Goal: Task Accomplishment & Management: Use online tool/utility

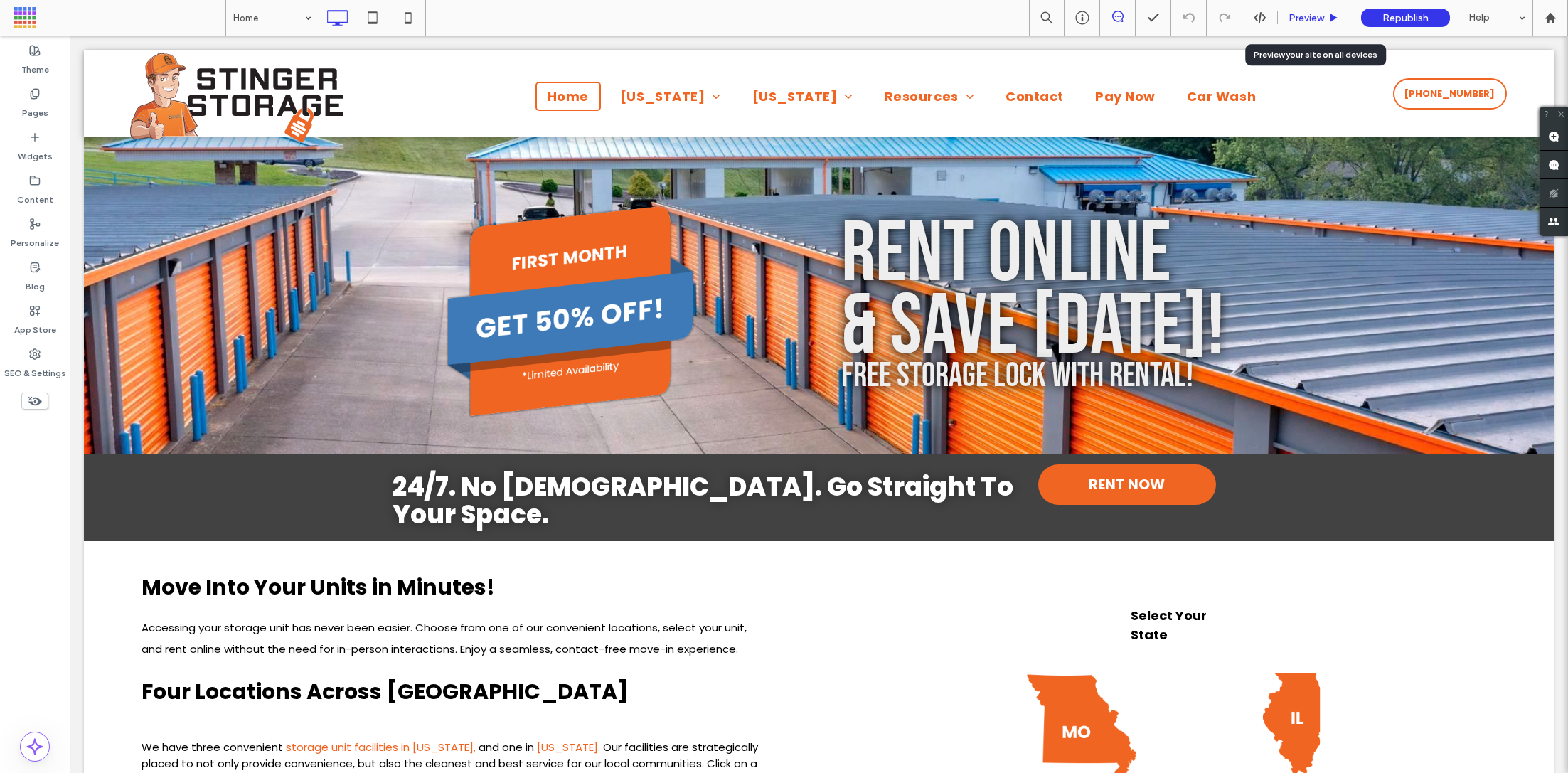
click at [1313, 17] on span "Preview" at bounding box center [1306, 18] width 36 height 12
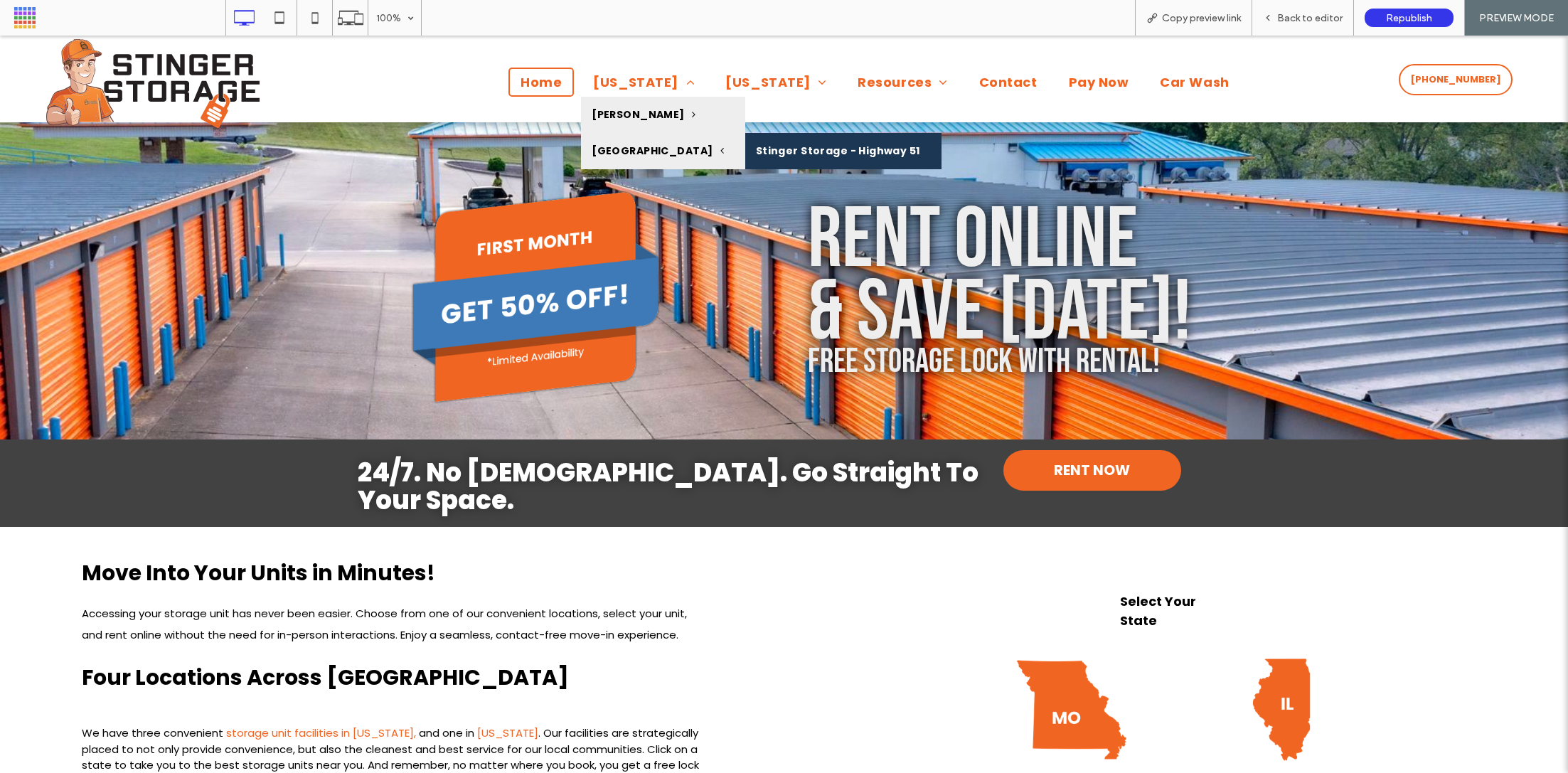
click at [746, 160] on link "Stinger Storage - Highway 51" at bounding box center [843, 151] width 196 height 37
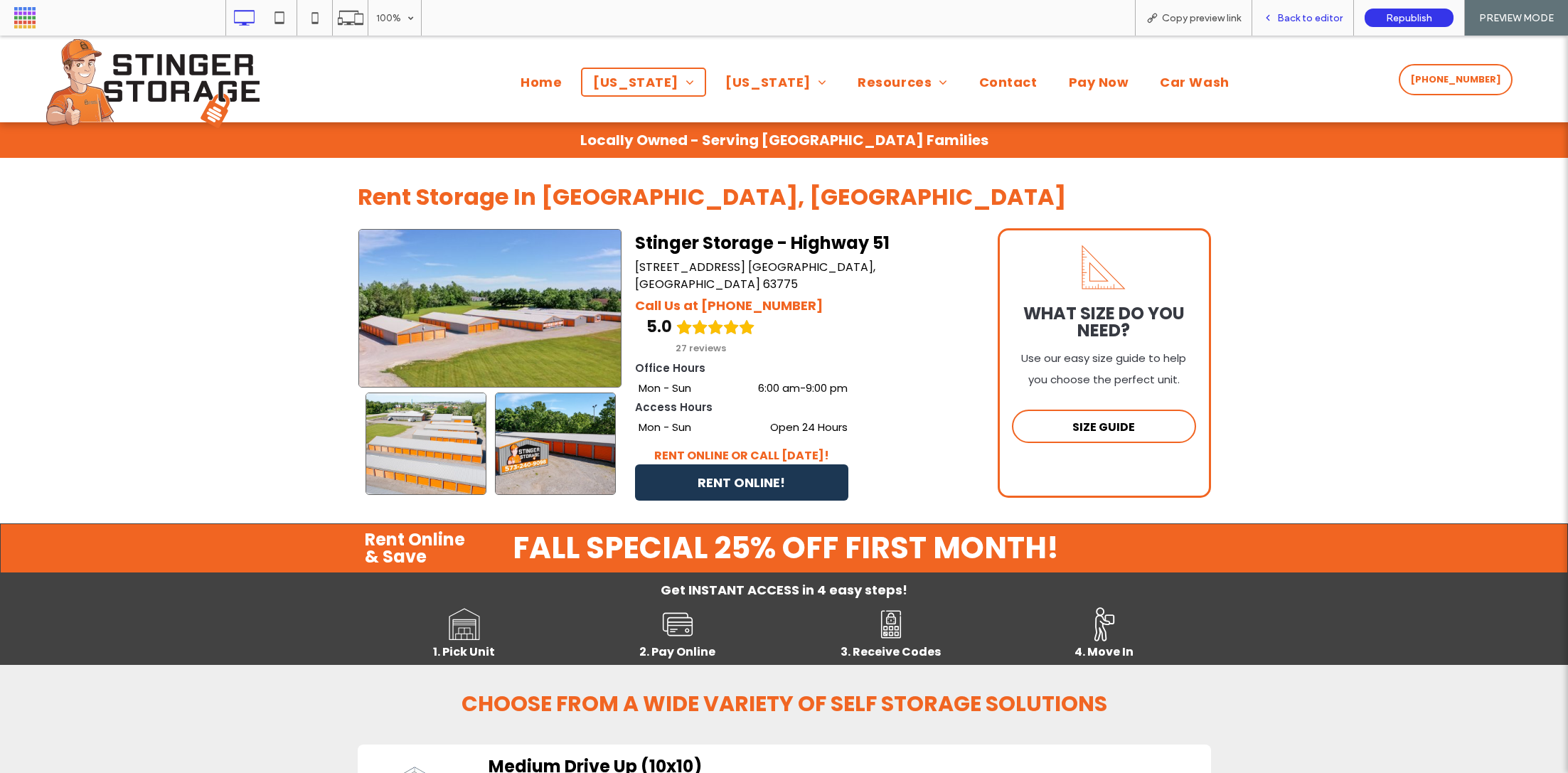
click at [1301, 13] on span "Back to editor" at bounding box center [1310, 18] width 66 height 12
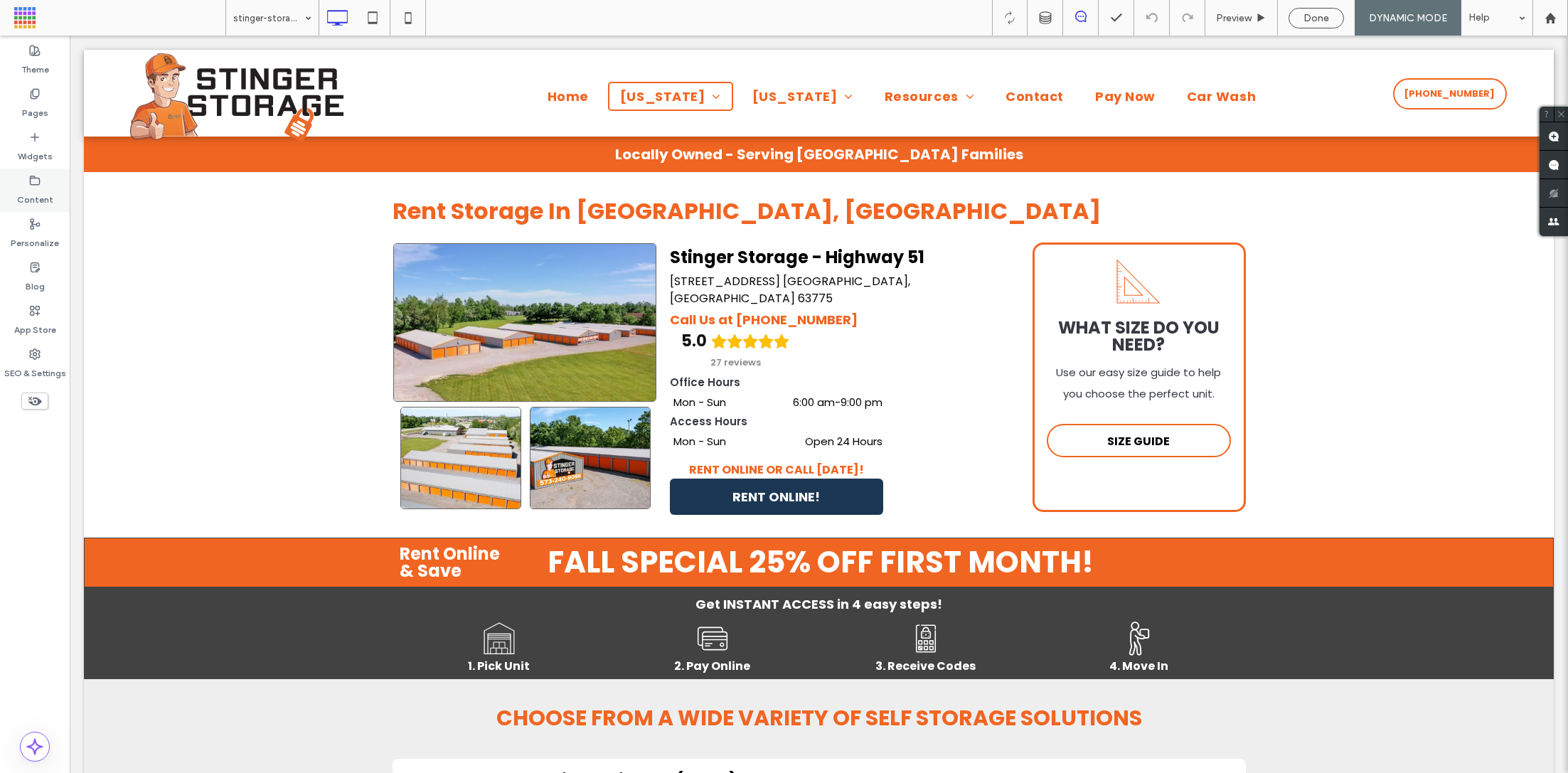
click at [39, 192] on label "Content" at bounding box center [35, 196] width 37 height 20
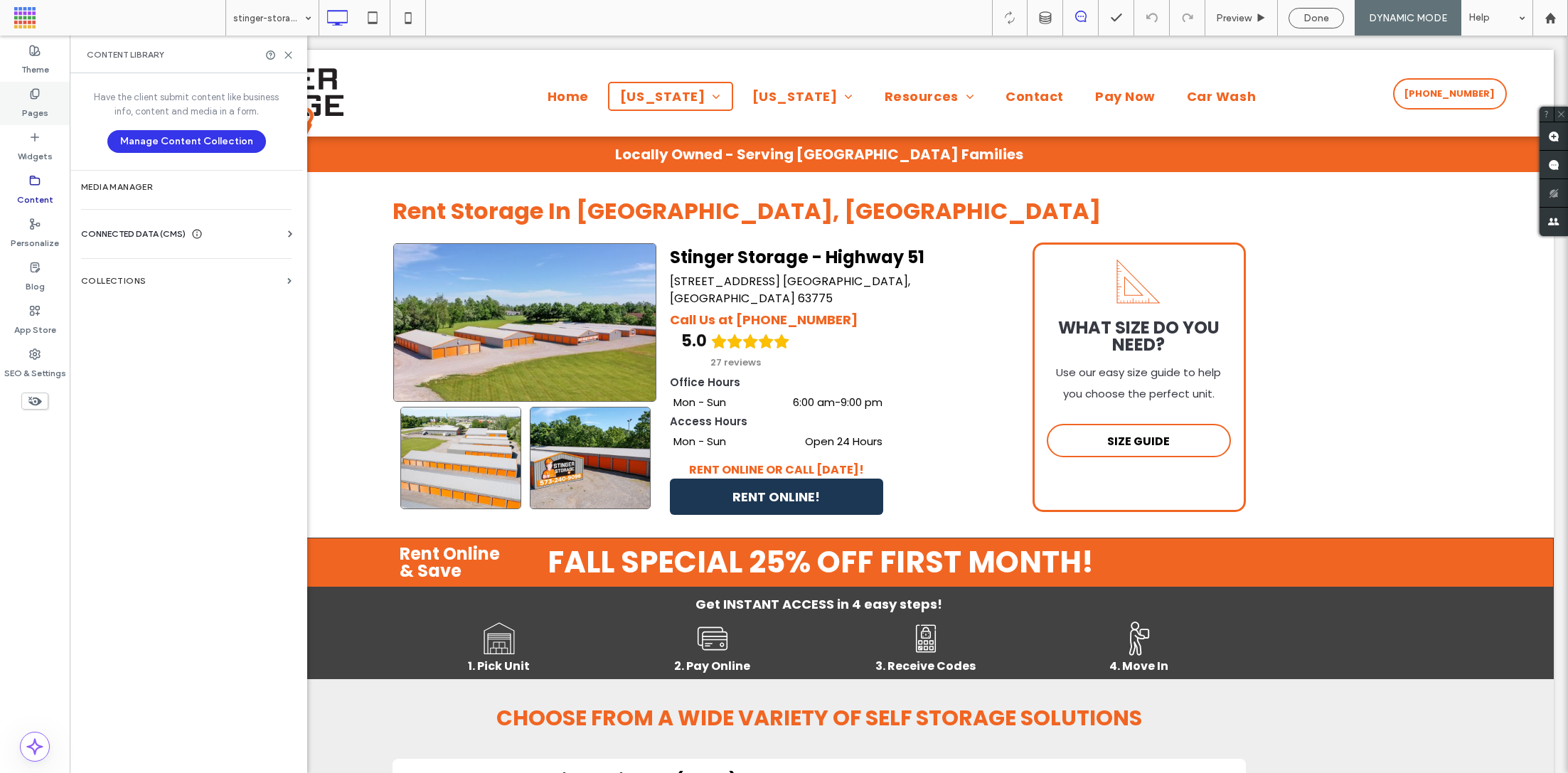
click at [34, 101] on label "Pages" at bounding box center [35, 110] width 26 height 20
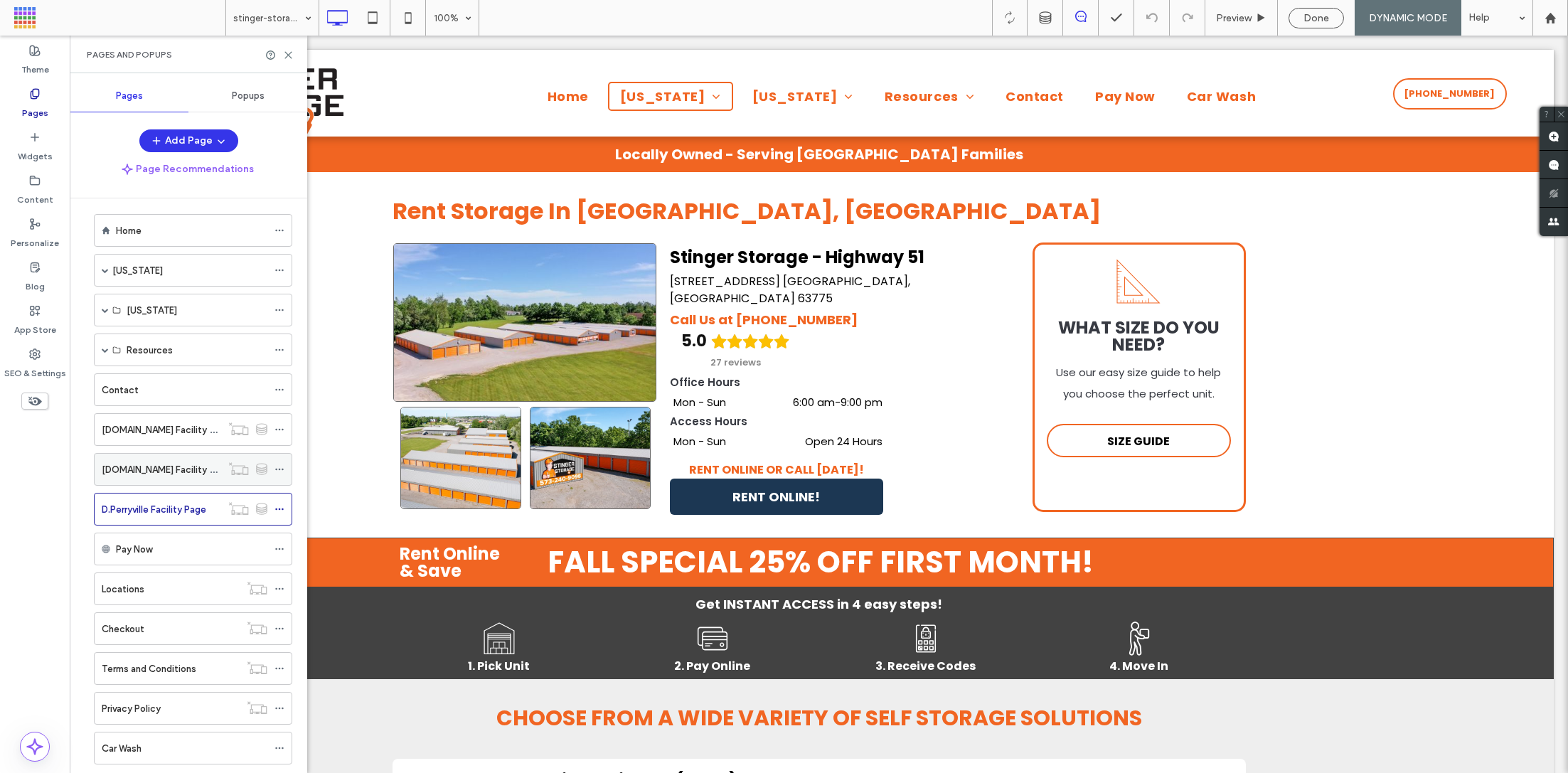
scroll to position [4, 0]
click at [166, 516] on label "D.Perryville Facility Page" at bounding box center [154, 513] width 104 height 25
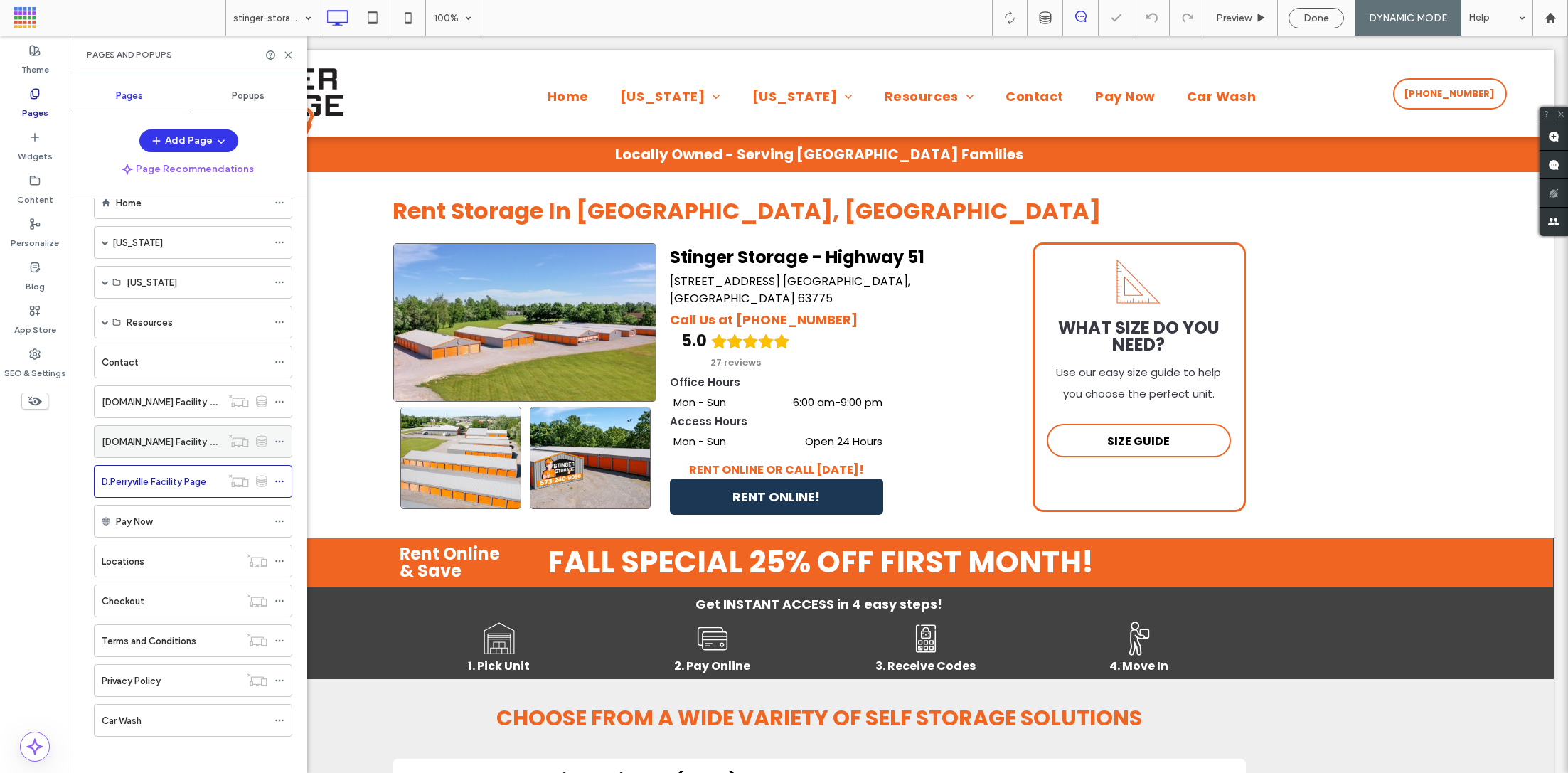
scroll to position [0, 0]
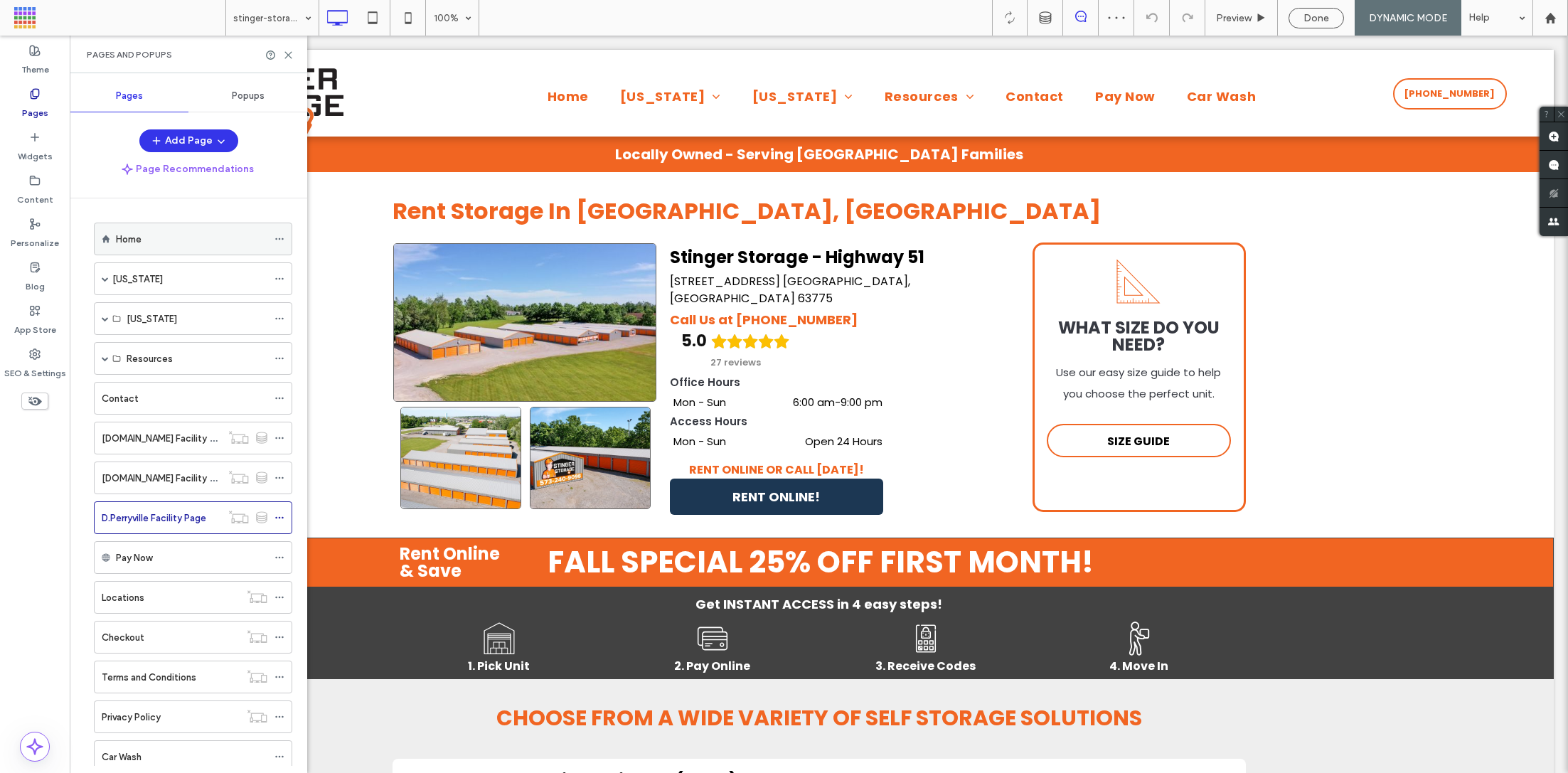
click at [158, 242] on div "Home" at bounding box center [191, 239] width 151 height 15
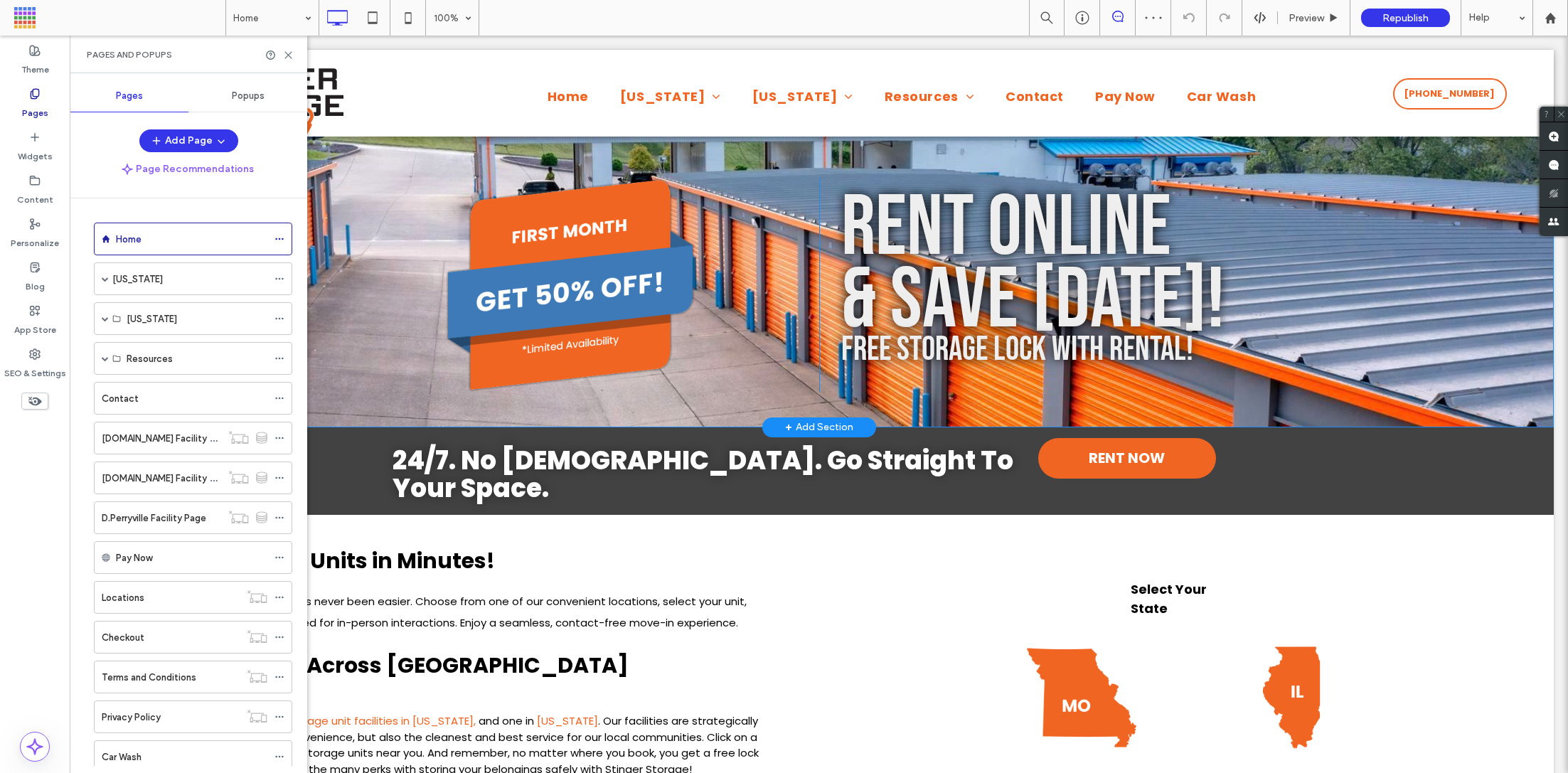
scroll to position [28, 0]
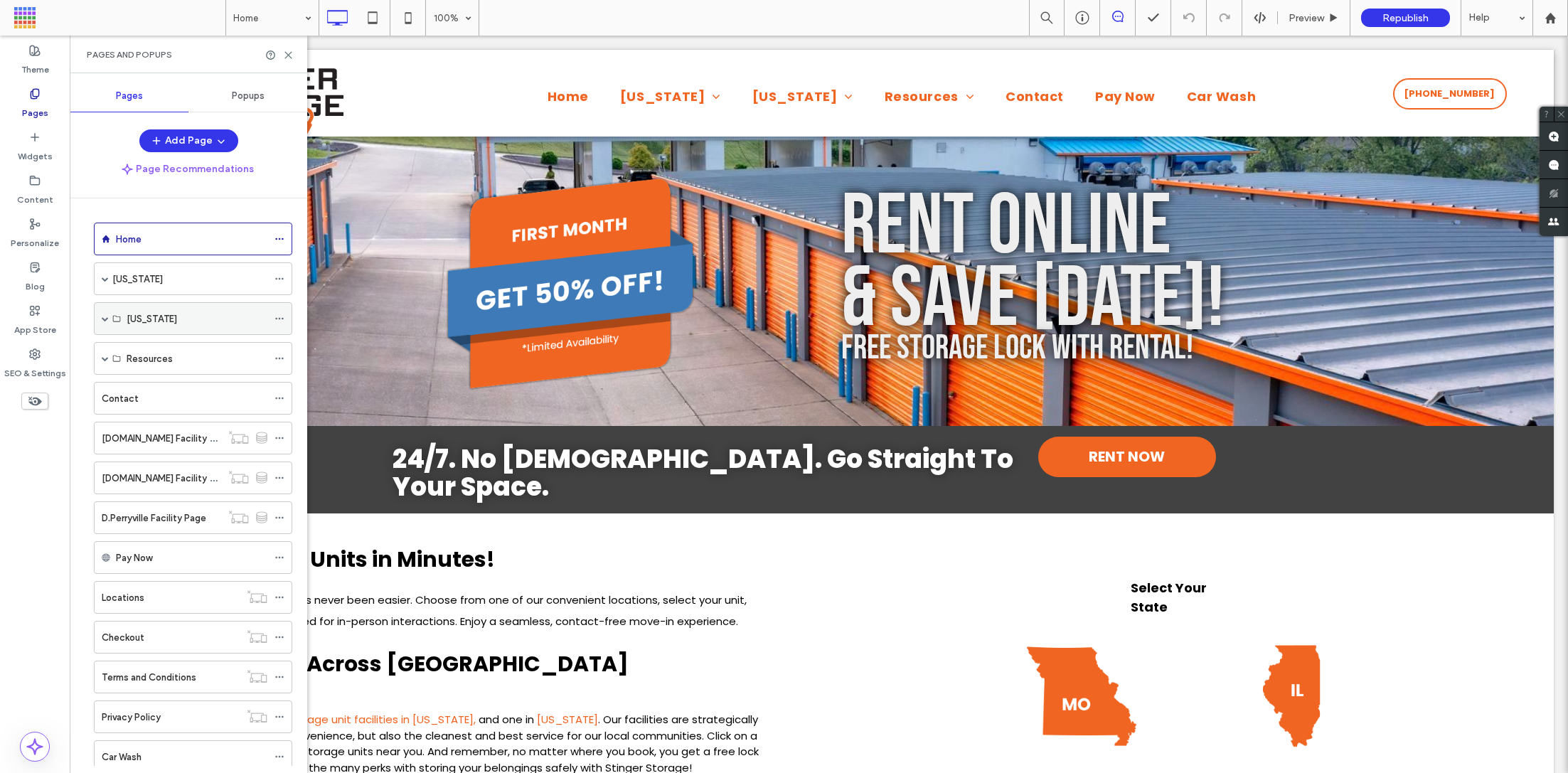
click at [108, 303] on span at bounding box center [105, 318] width 7 height 31
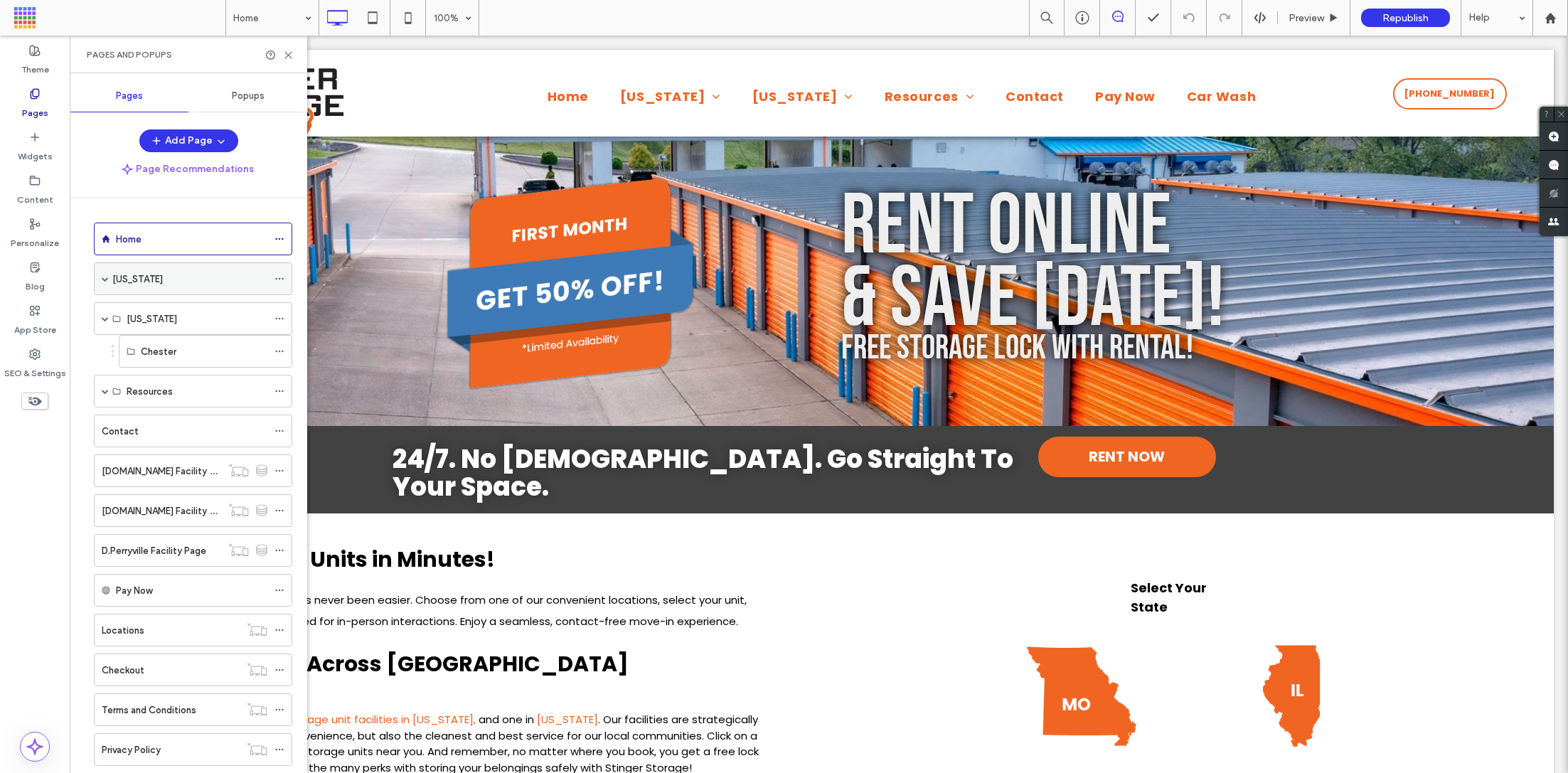
click at [122, 280] on label "[US_STATE]" at bounding box center [138, 279] width 51 height 25
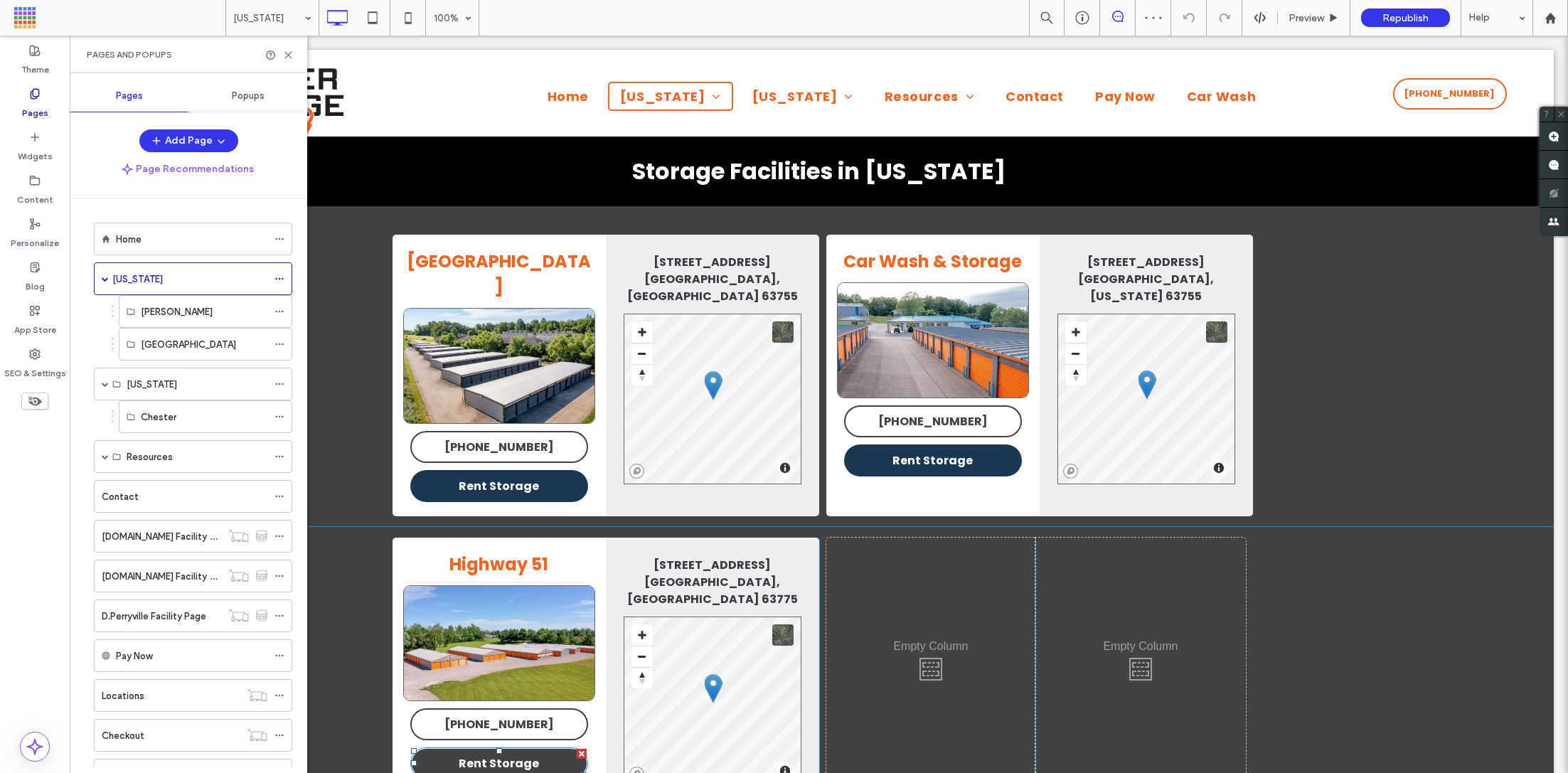
click at [491, 754] on span "Rent Storage" at bounding box center [499, 763] width 81 height 18
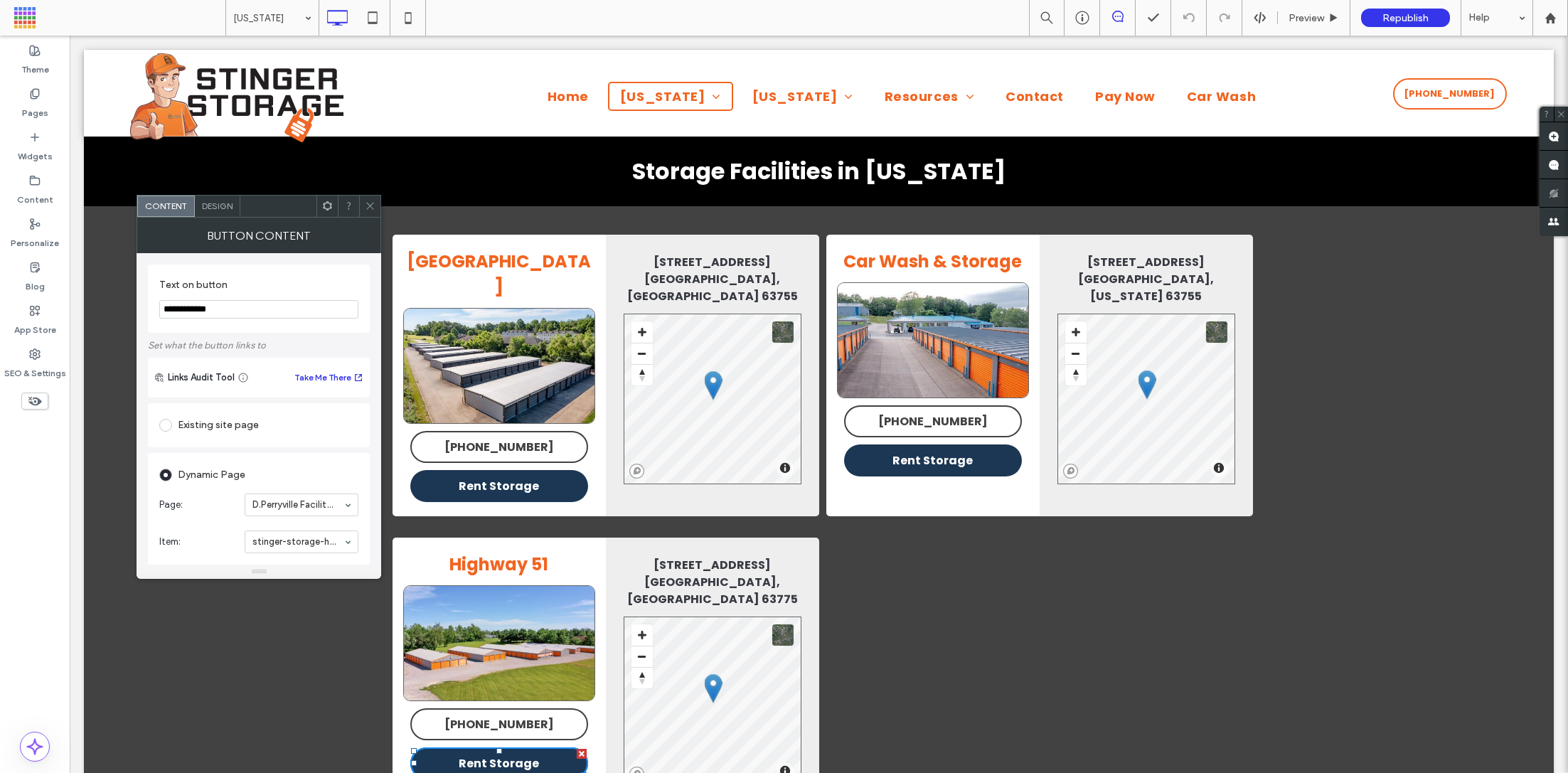
click at [535, 623] on img at bounding box center [500, 643] width 192 height 116
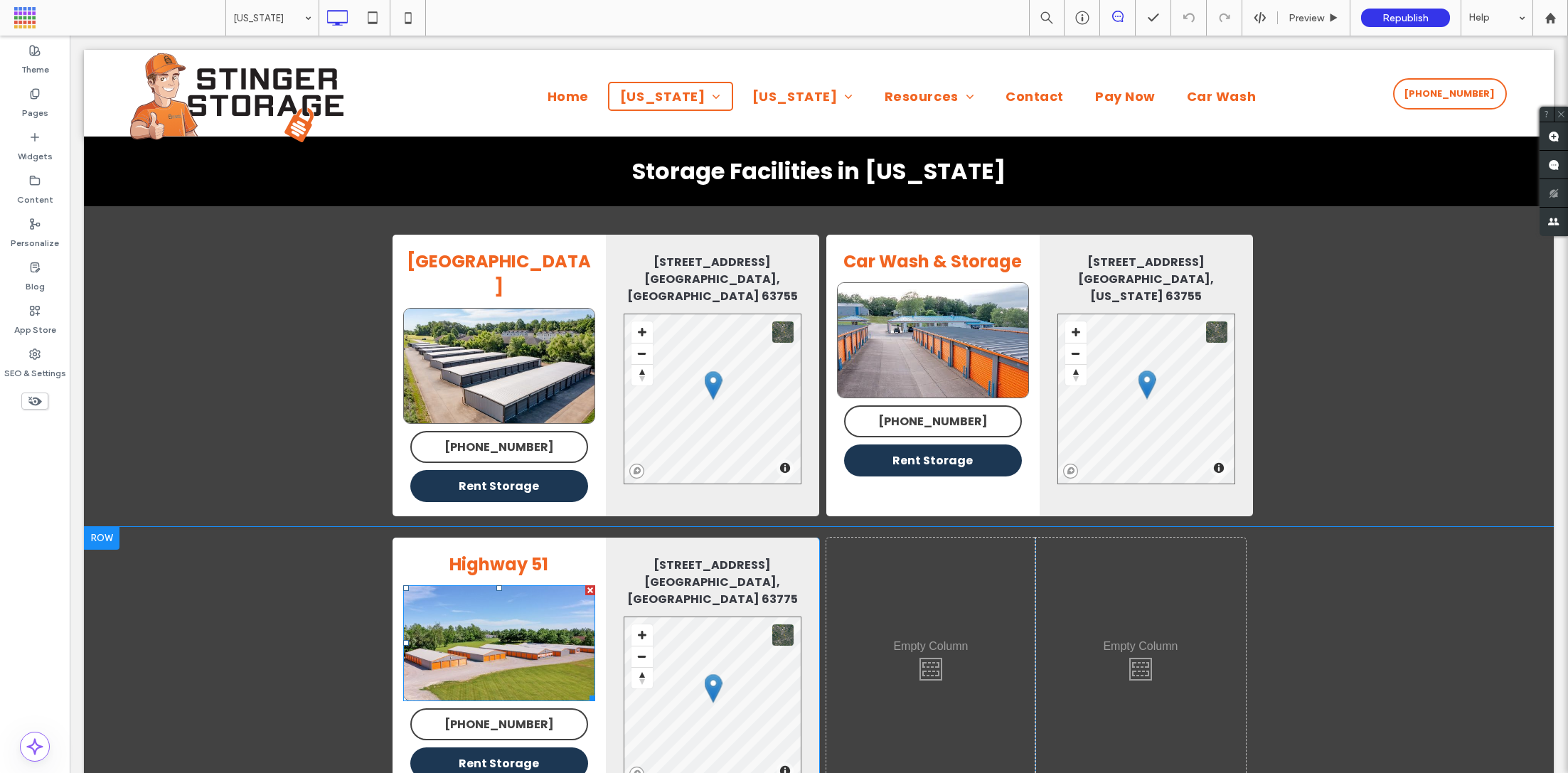
click at [535, 623] on img at bounding box center [500, 643] width 192 height 116
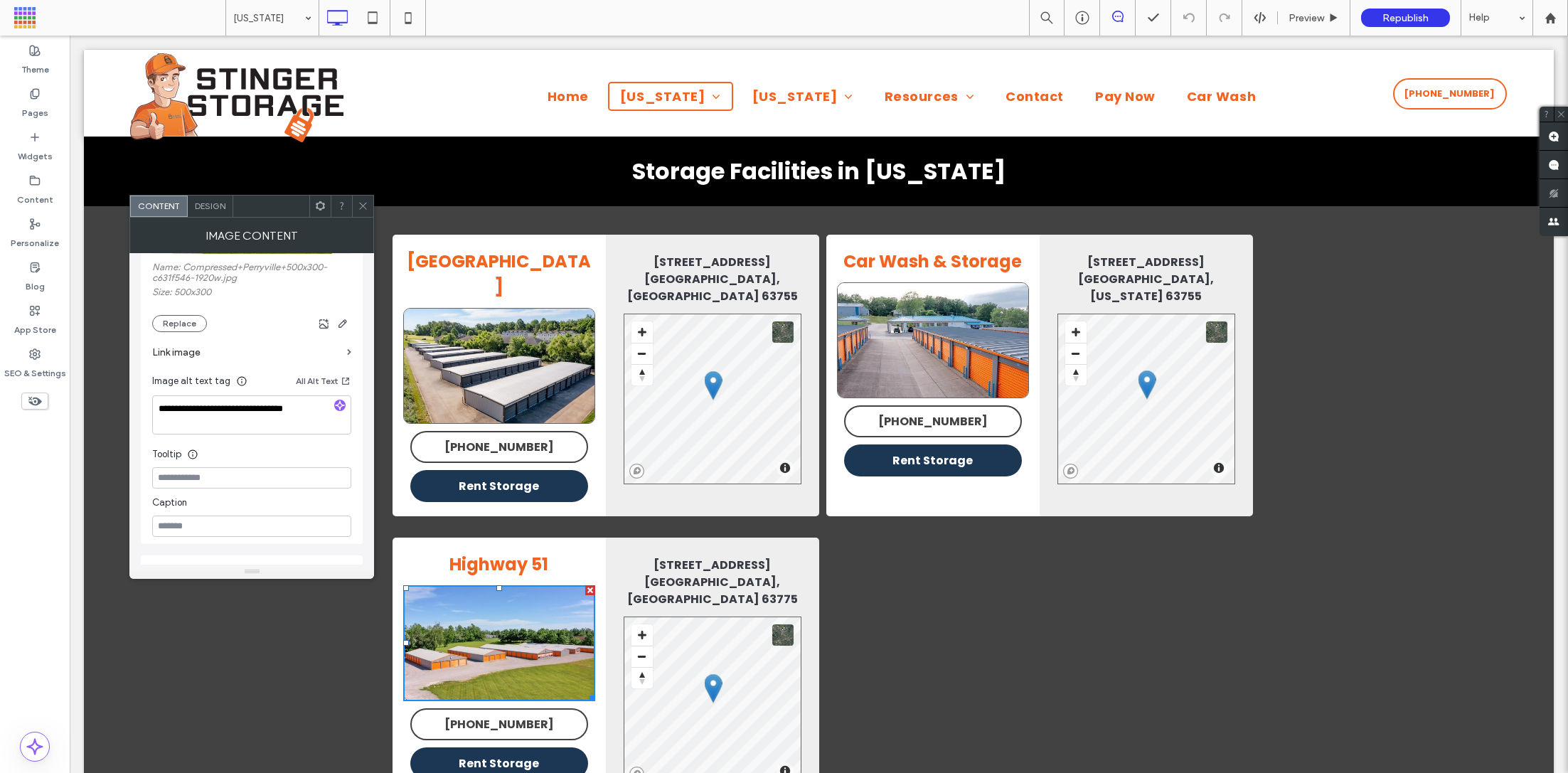
scroll to position [399, 0]
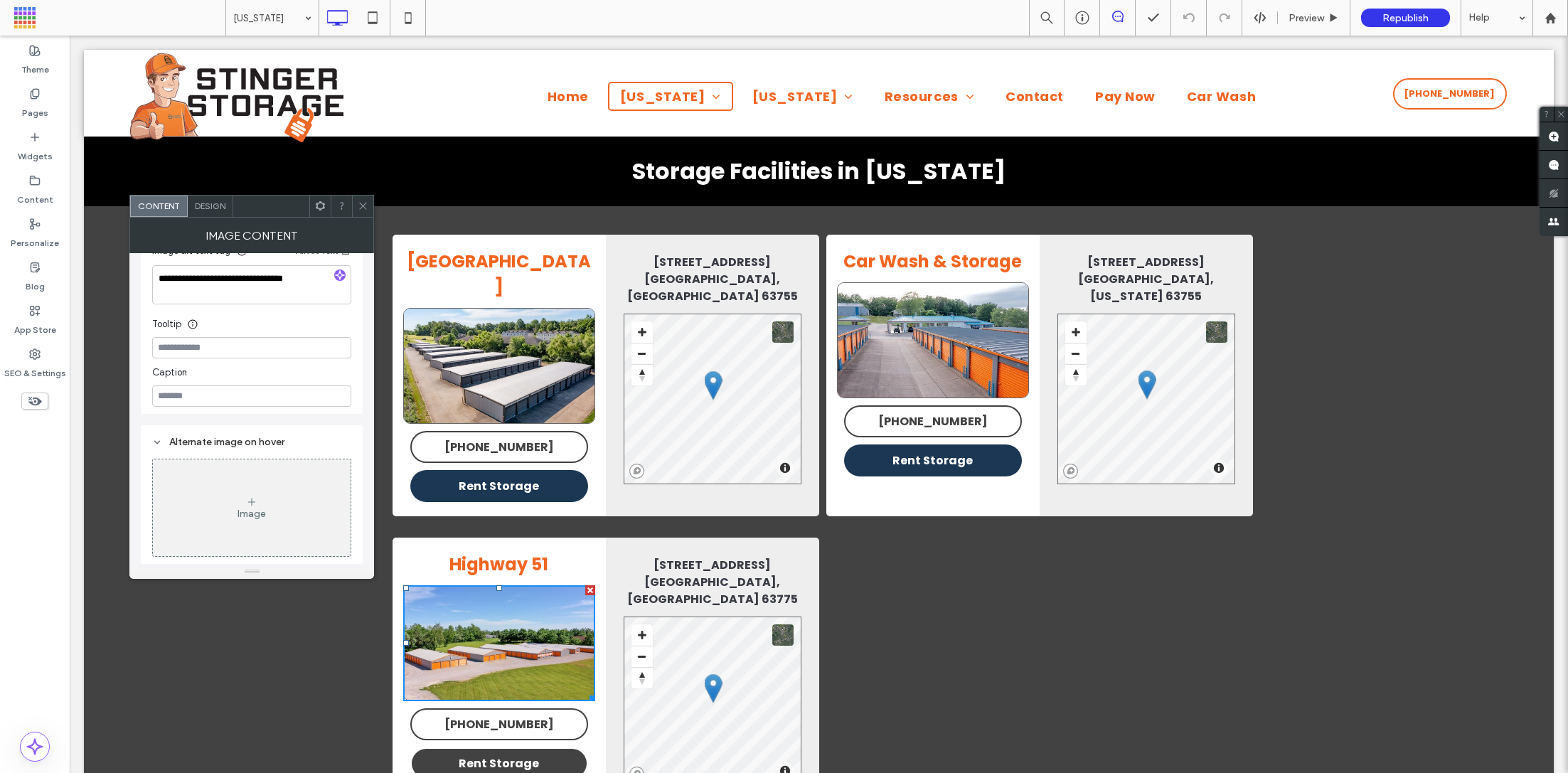
click at [493, 754] on span "Rent Storage" at bounding box center [499, 763] width 81 height 18
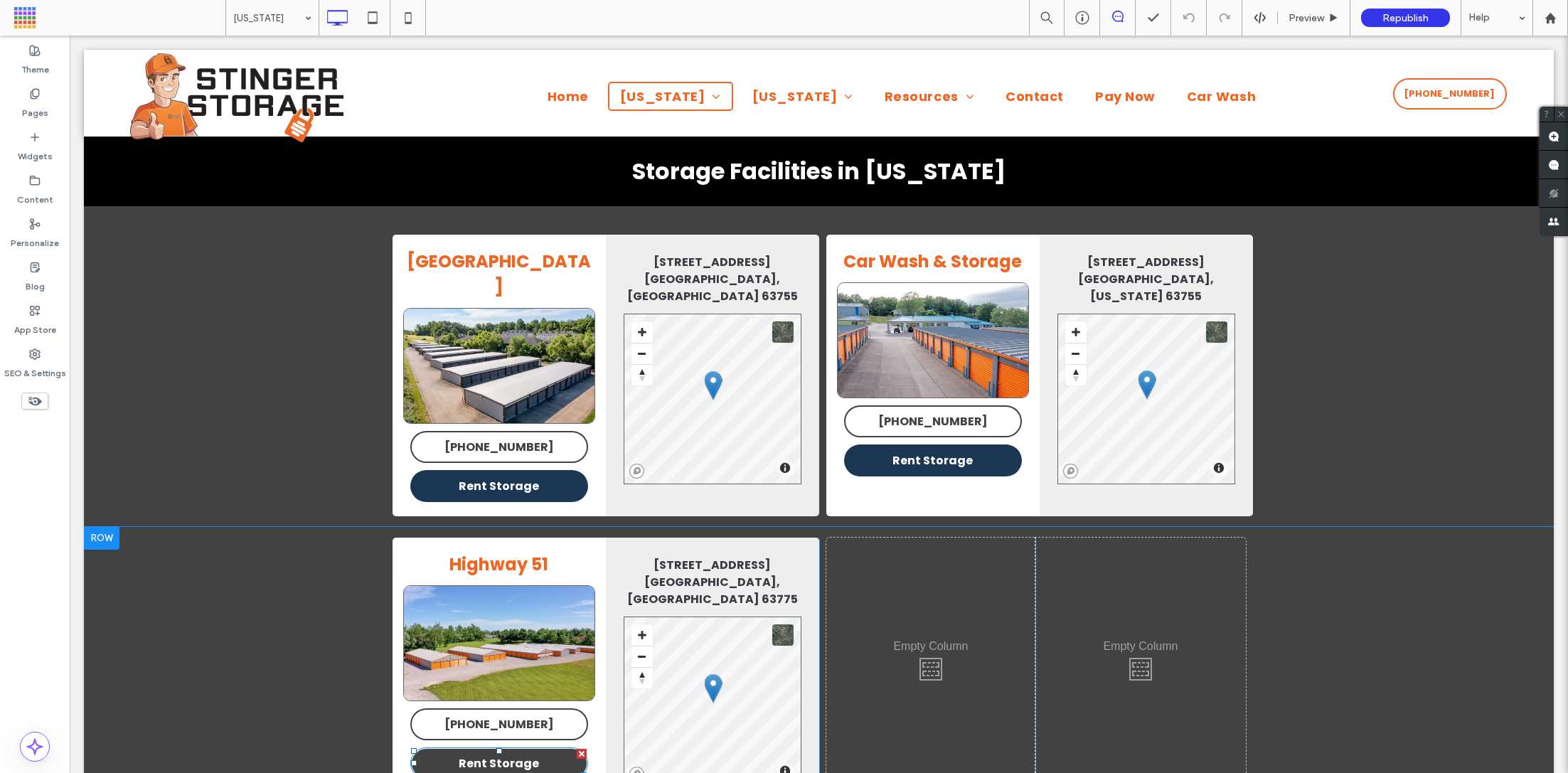
click at [493, 754] on span "Rent Storage" at bounding box center [499, 763] width 81 height 18
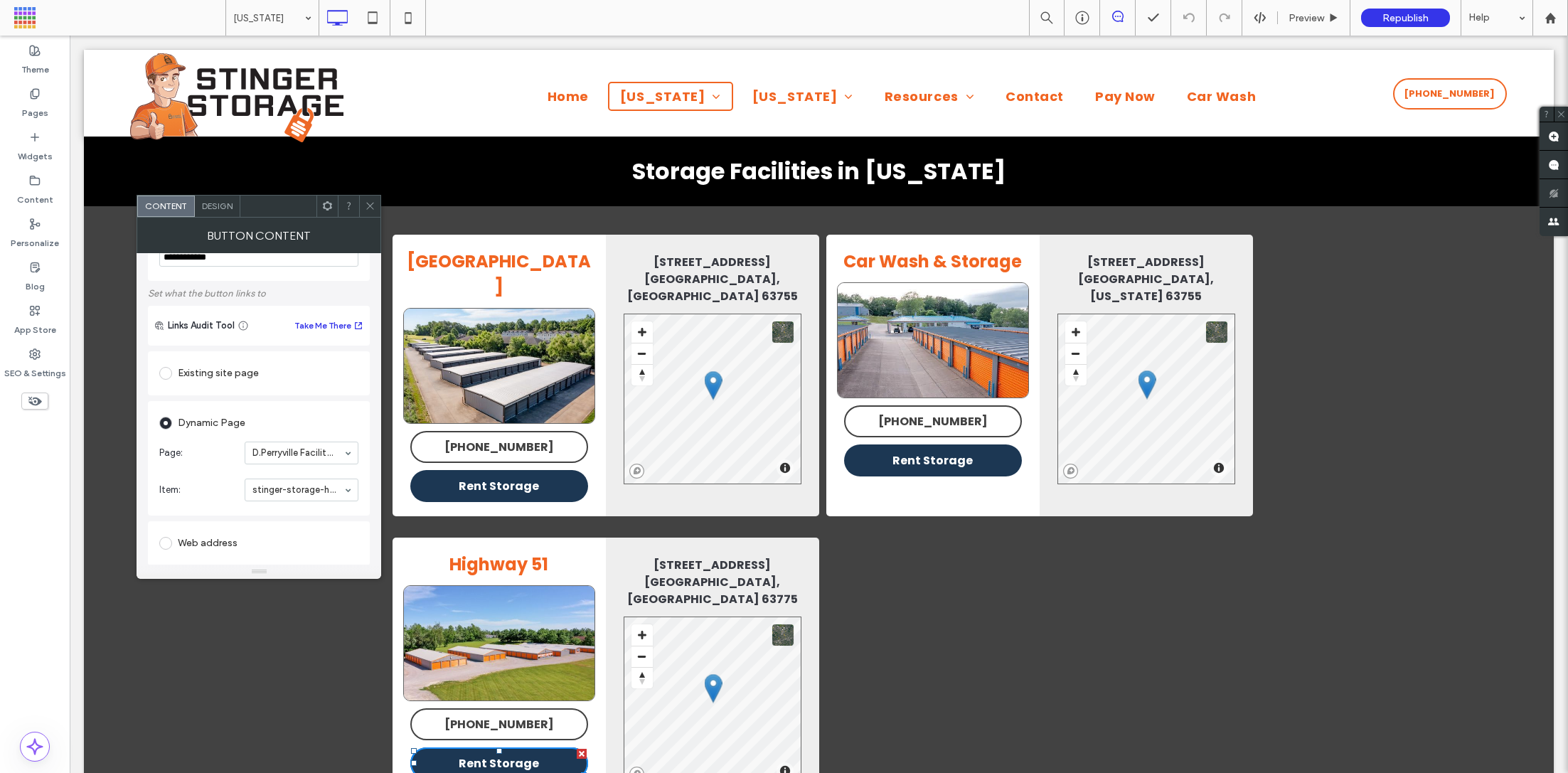
scroll to position [69, 0]
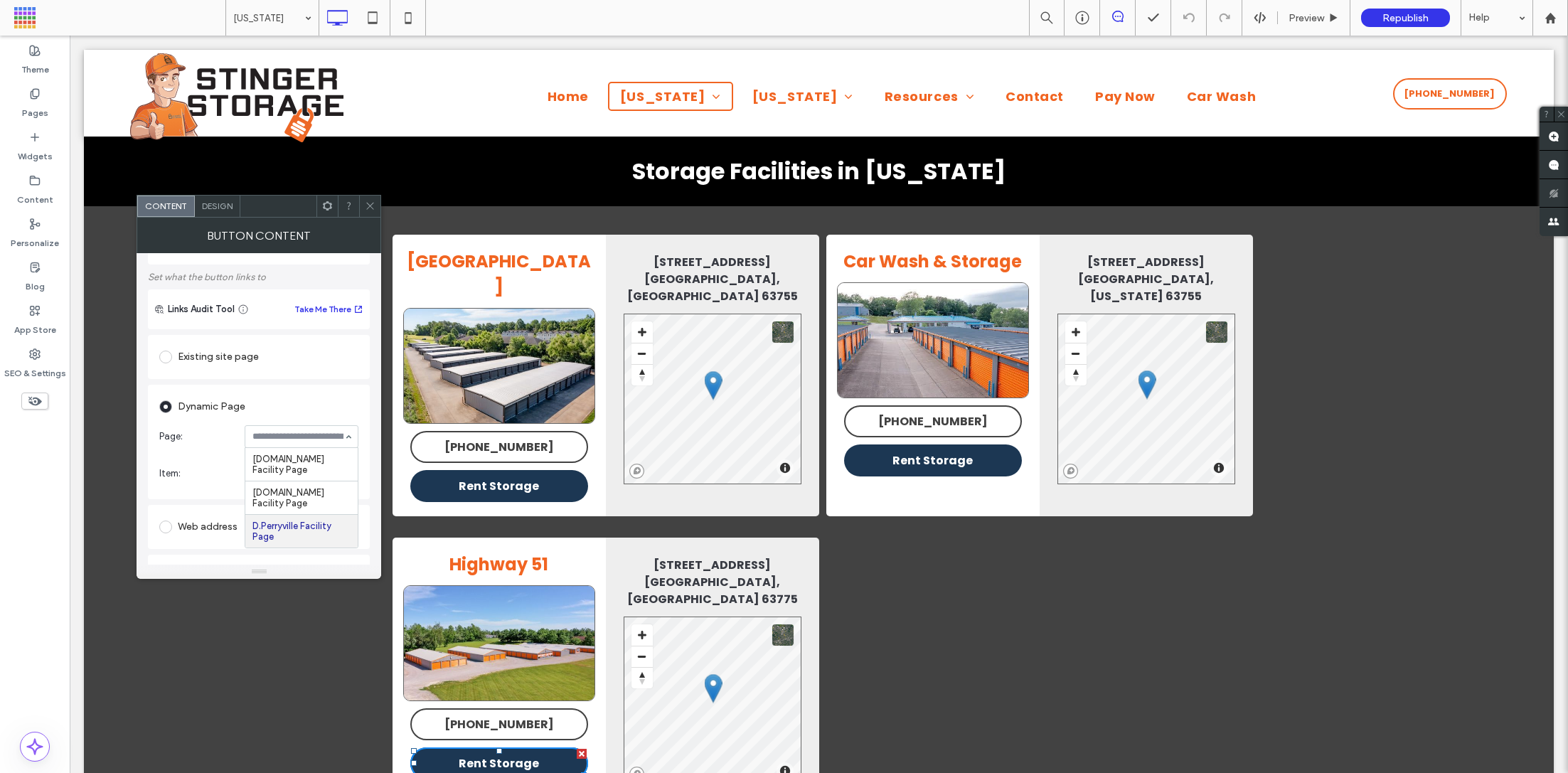
click at [274, 438] on input at bounding box center [298, 436] width 91 height 10
click at [193, 446] on section "Page: D.Perryville Facility Page" at bounding box center [259, 437] width 199 height 37
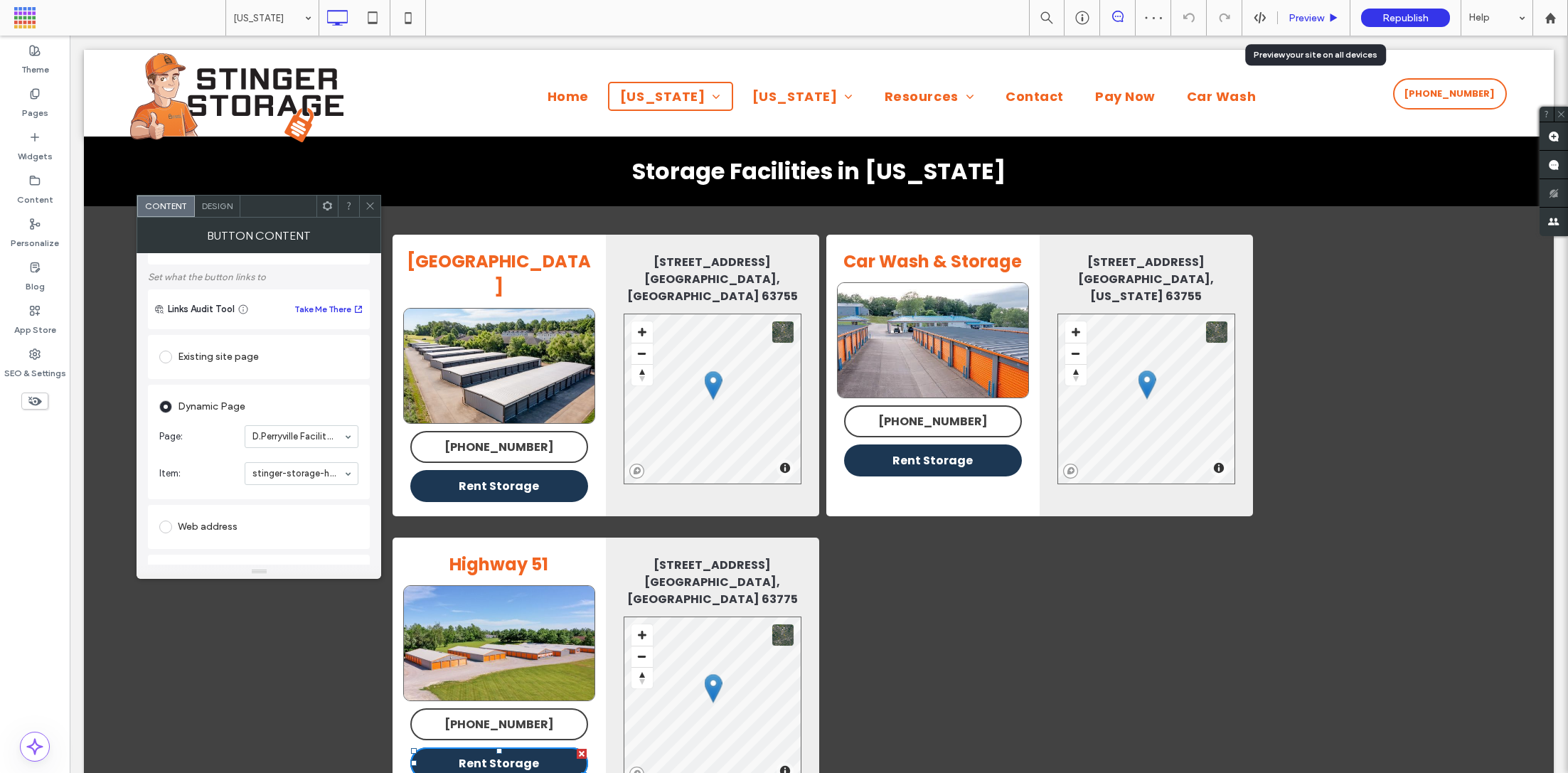
click at [1315, 28] on div "Preview" at bounding box center [1314, 18] width 72 height 36
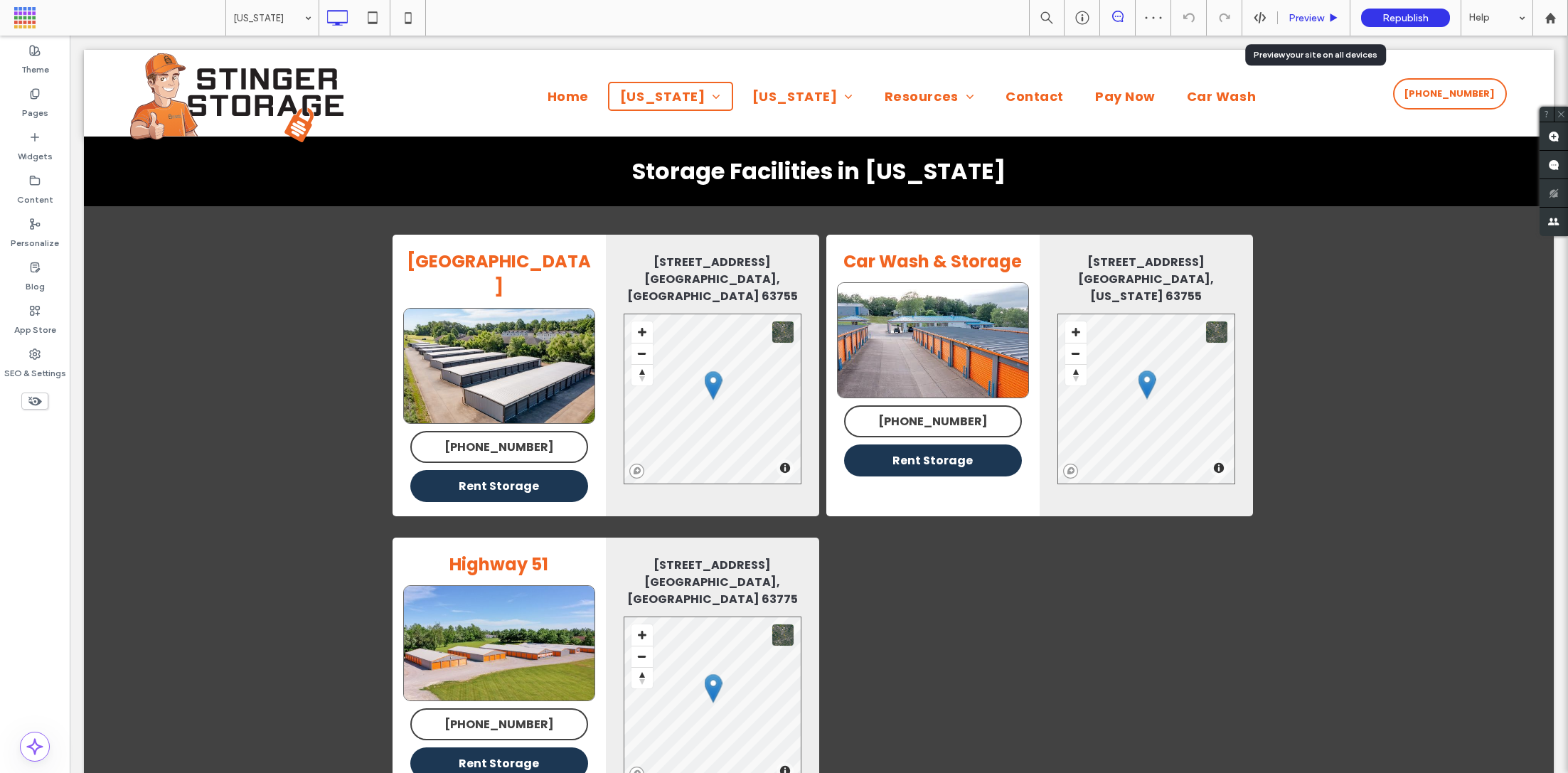
click at [1315, 26] on div "Preview" at bounding box center [1314, 18] width 72 height 36
click at [1303, 16] on span "Preview" at bounding box center [1306, 18] width 36 height 12
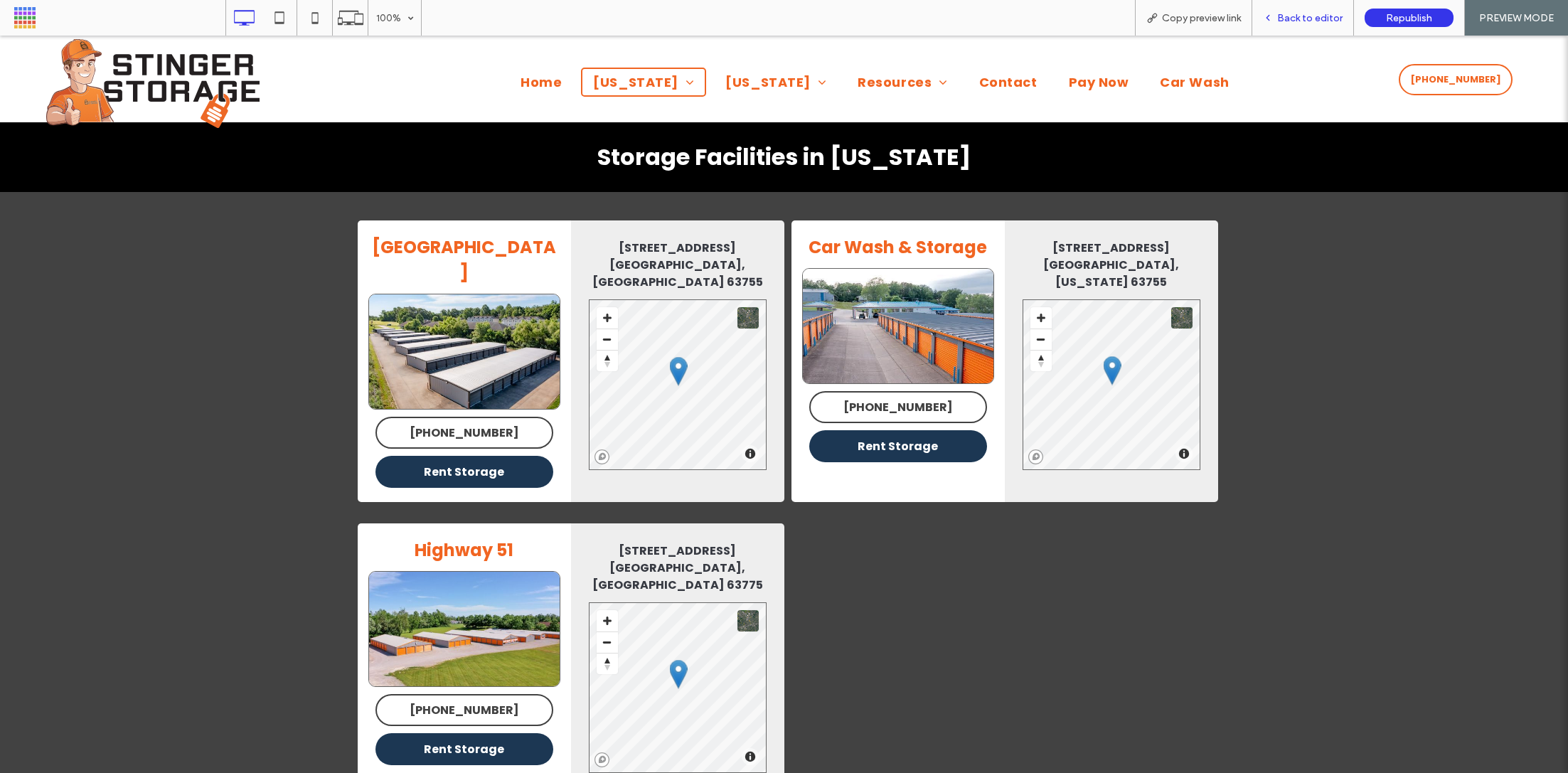
click at [1278, 8] on div "Back to editor" at bounding box center [1303, 18] width 101 height 36
click at [1278, 9] on div "Back to editor" at bounding box center [1303, 18] width 101 height 36
click at [1278, 14] on div "Back to editor" at bounding box center [1303, 18] width 101 height 12
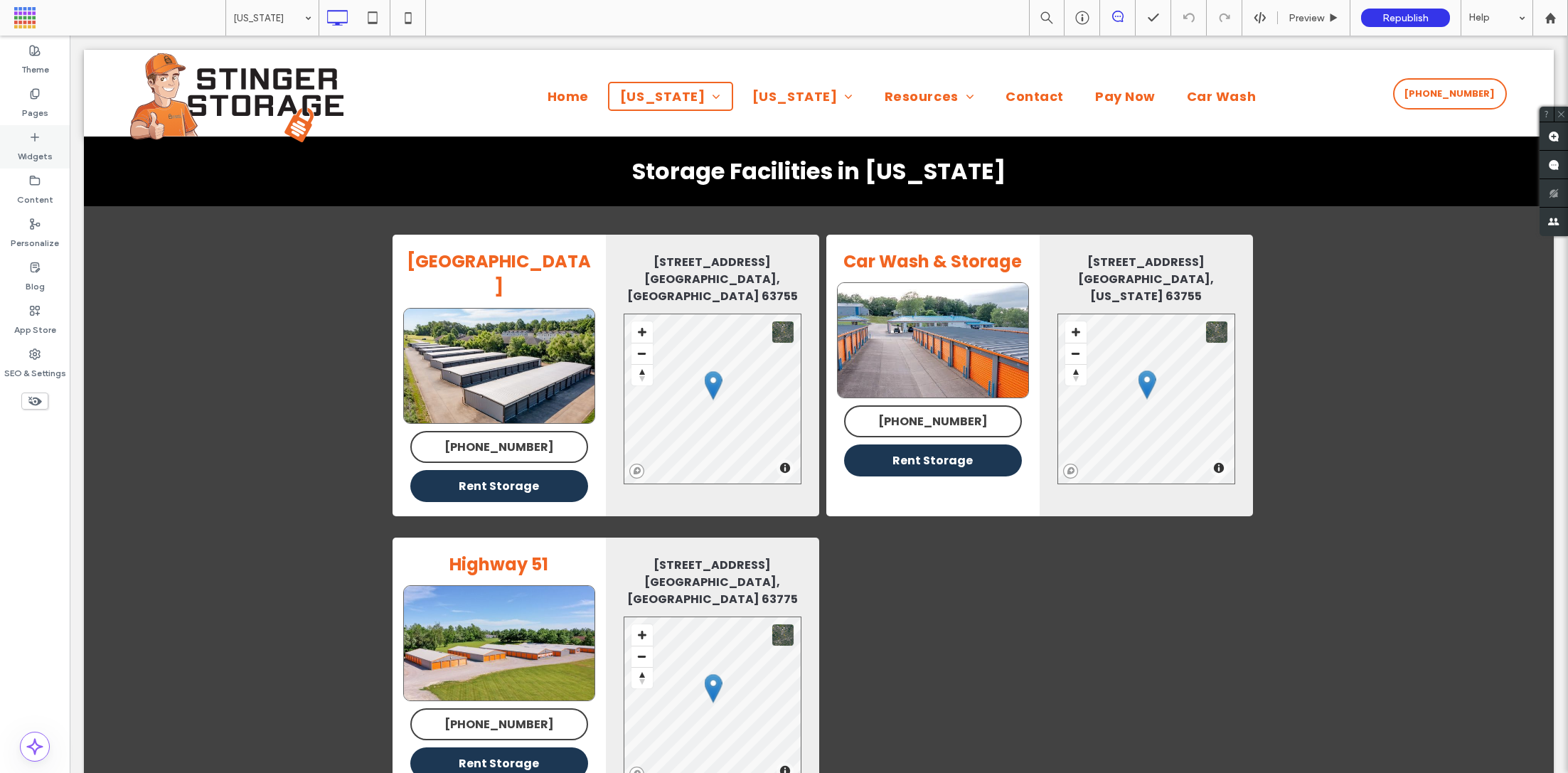
click at [19, 138] on div "Widgets" at bounding box center [34, 147] width 69 height 43
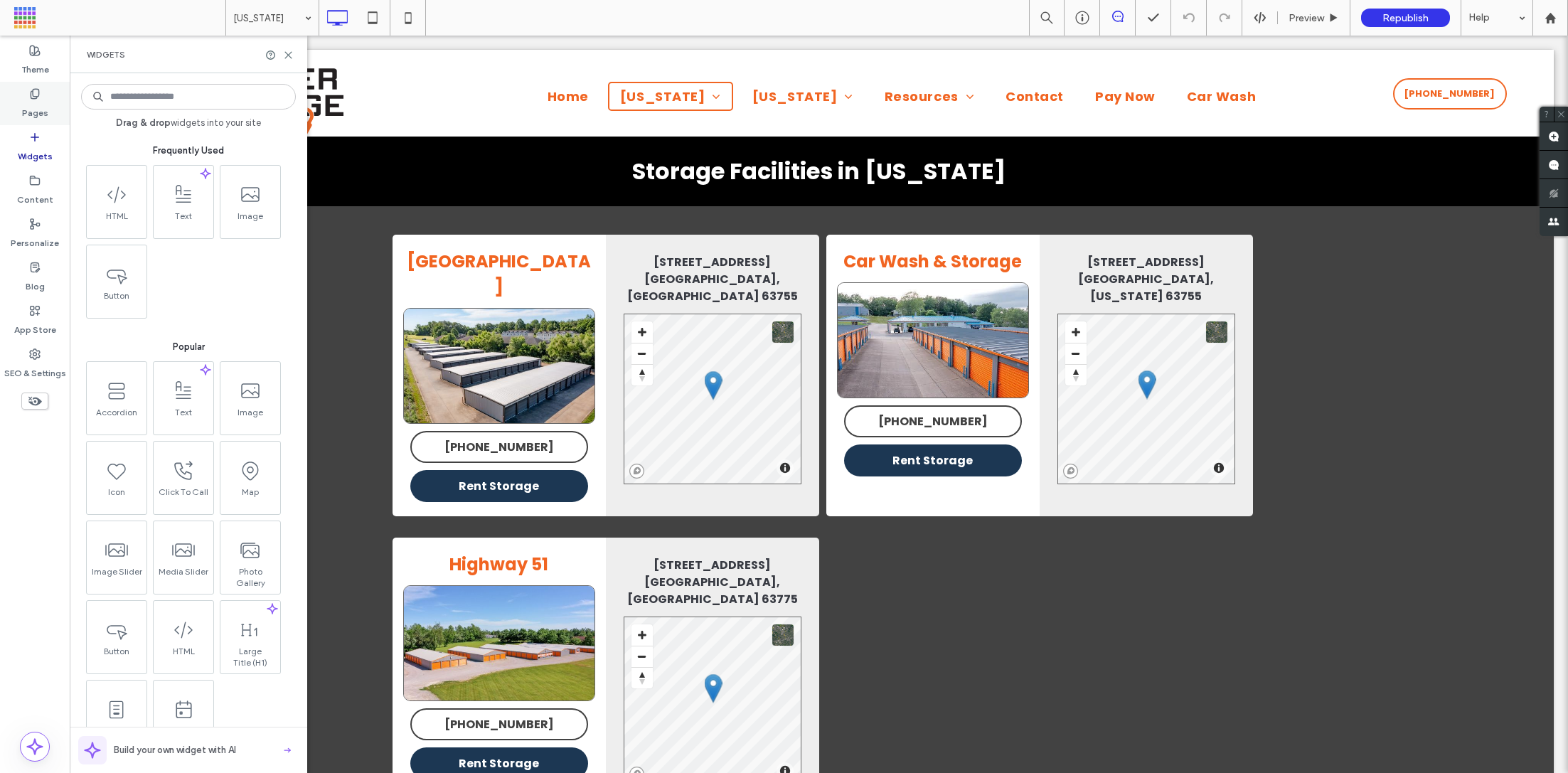
click at [32, 110] on label "Pages" at bounding box center [35, 110] width 26 height 20
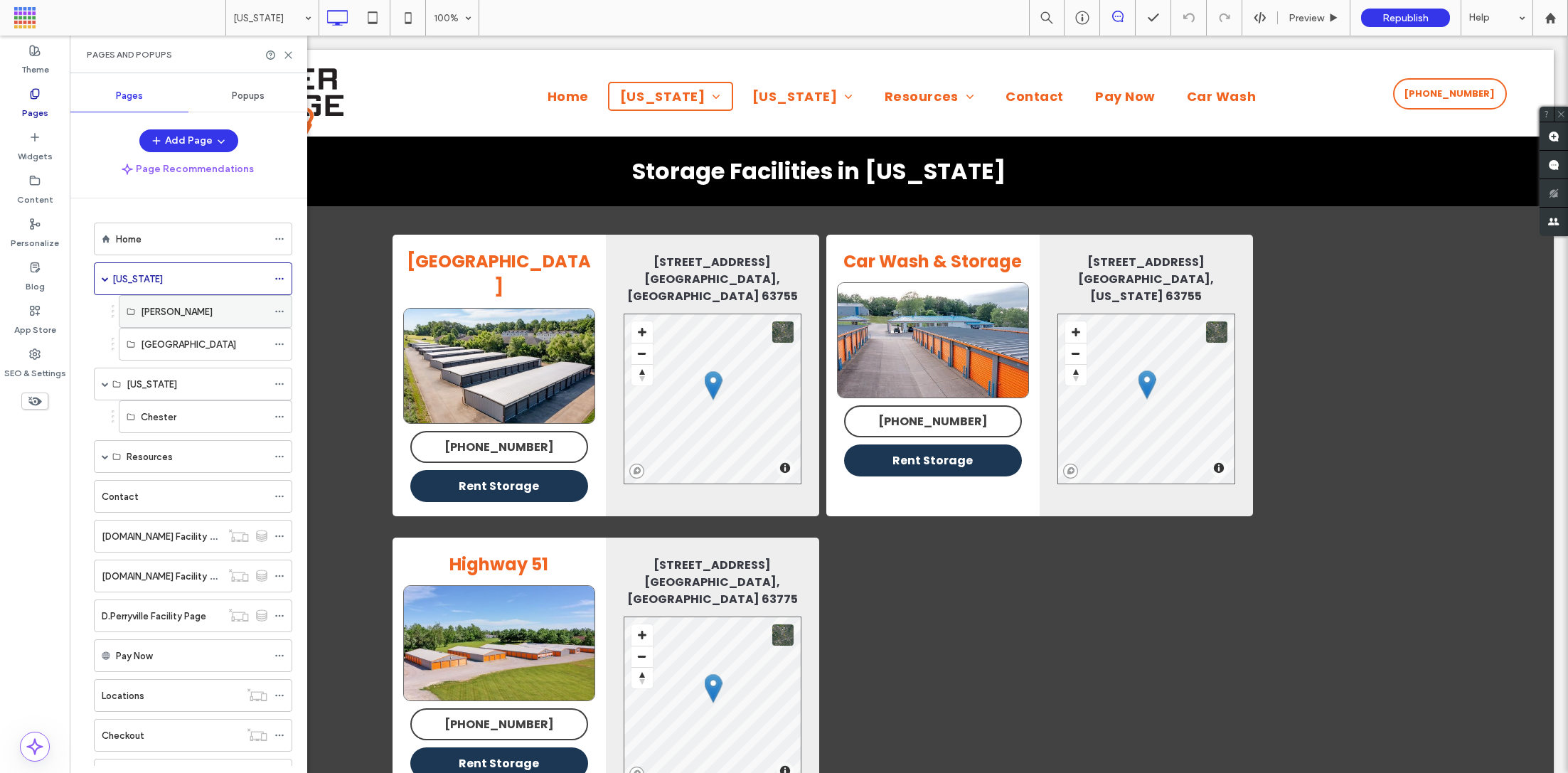
click at [207, 320] on div "[PERSON_NAME]" at bounding box center [204, 312] width 127 height 31
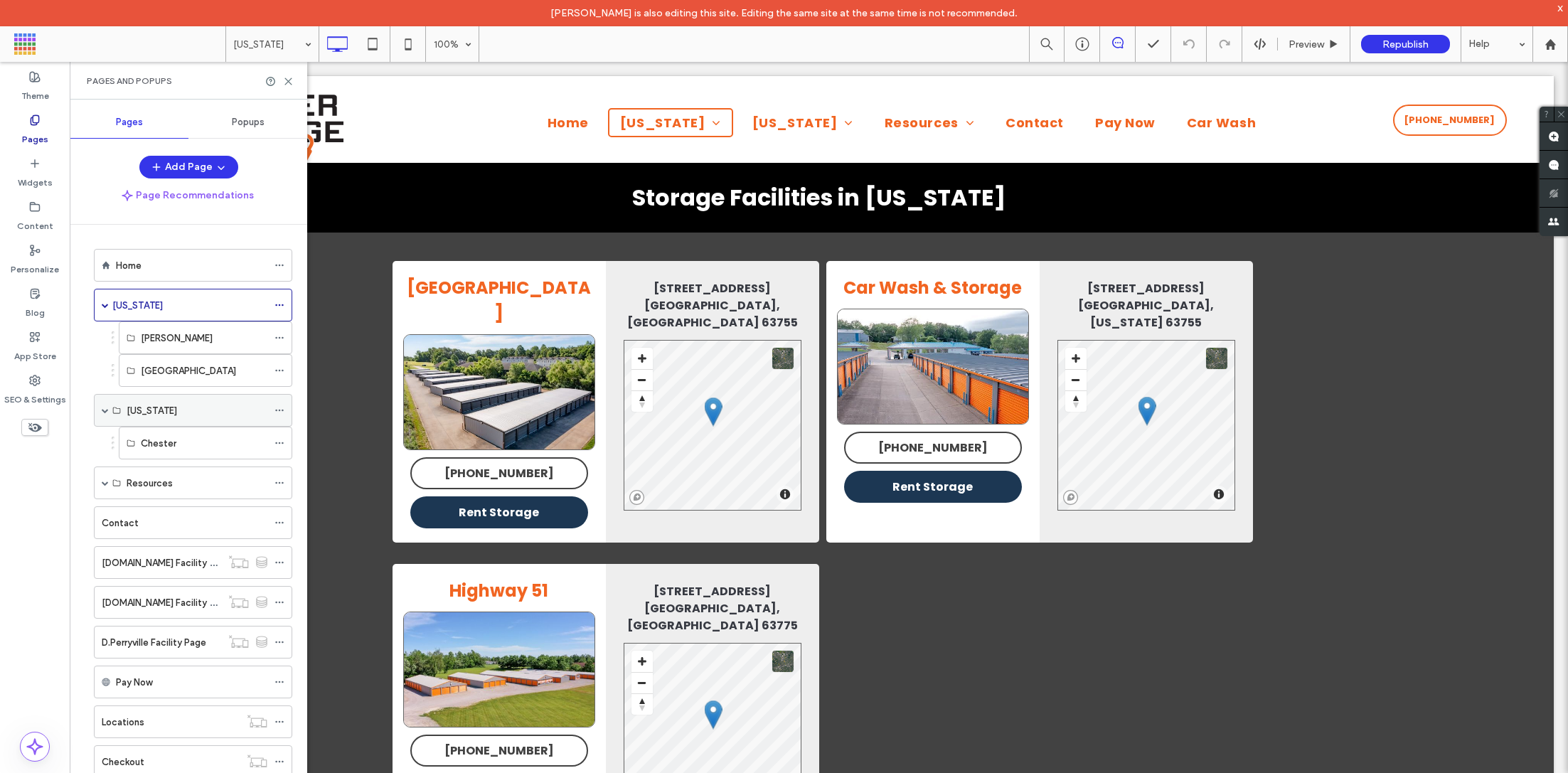
click at [186, 408] on div "[US_STATE]" at bounding box center [197, 411] width 141 height 15
click at [131, 434] on div "Chester" at bounding box center [205, 443] width 174 height 33
click at [105, 412] on span at bounding box center [105, 410] width 7 height 31
click at [98, 410] on div "[US_STATE]" at bounding box center [193, 410] width 198 height 33
click at [106, 408] on span at bounding box center [105, 411] width 7 height 7
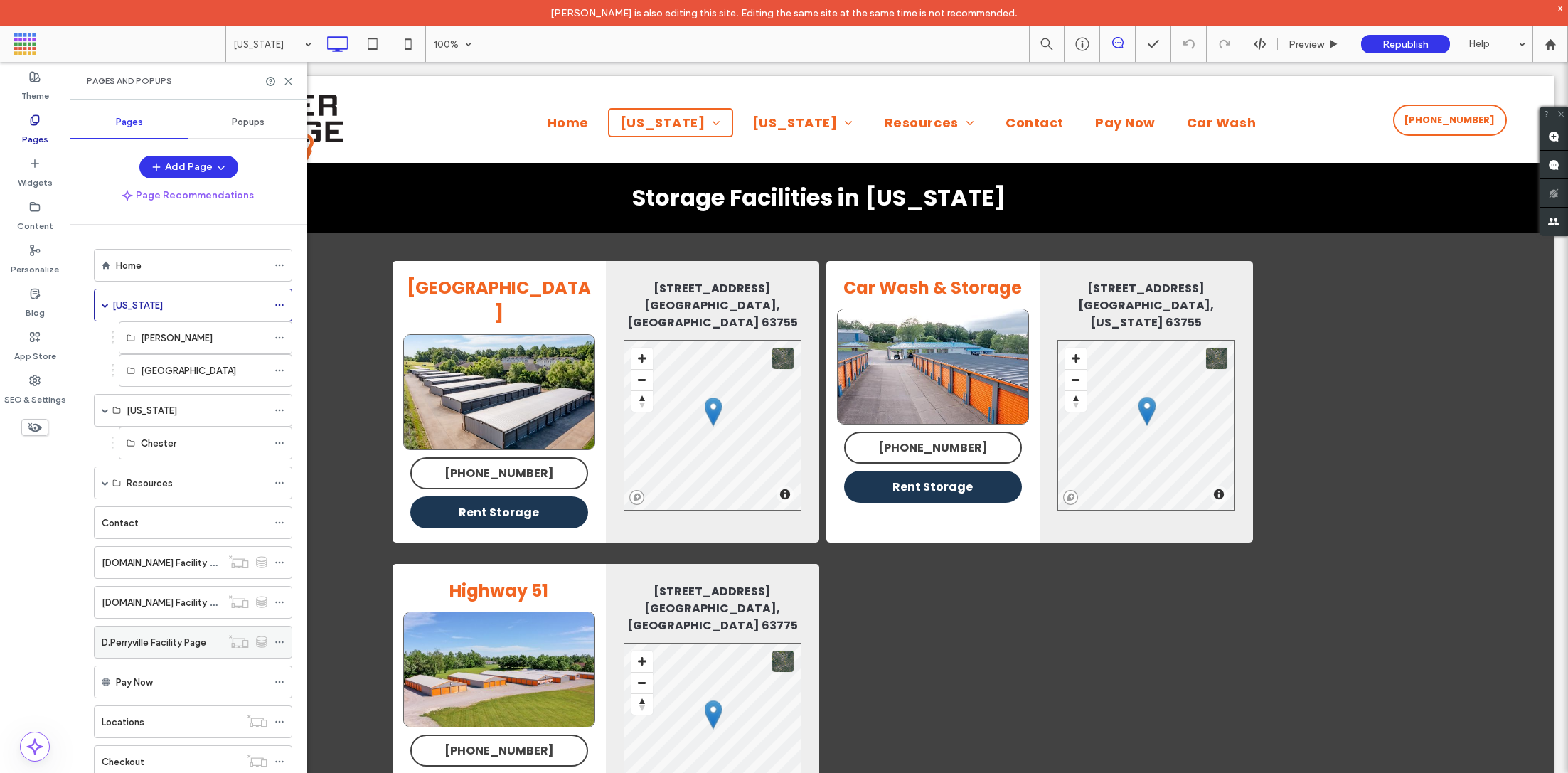
click at [131, 626] on div "D.Perryville Facility Page" at bounding box center [161, 642] width 119 height 31
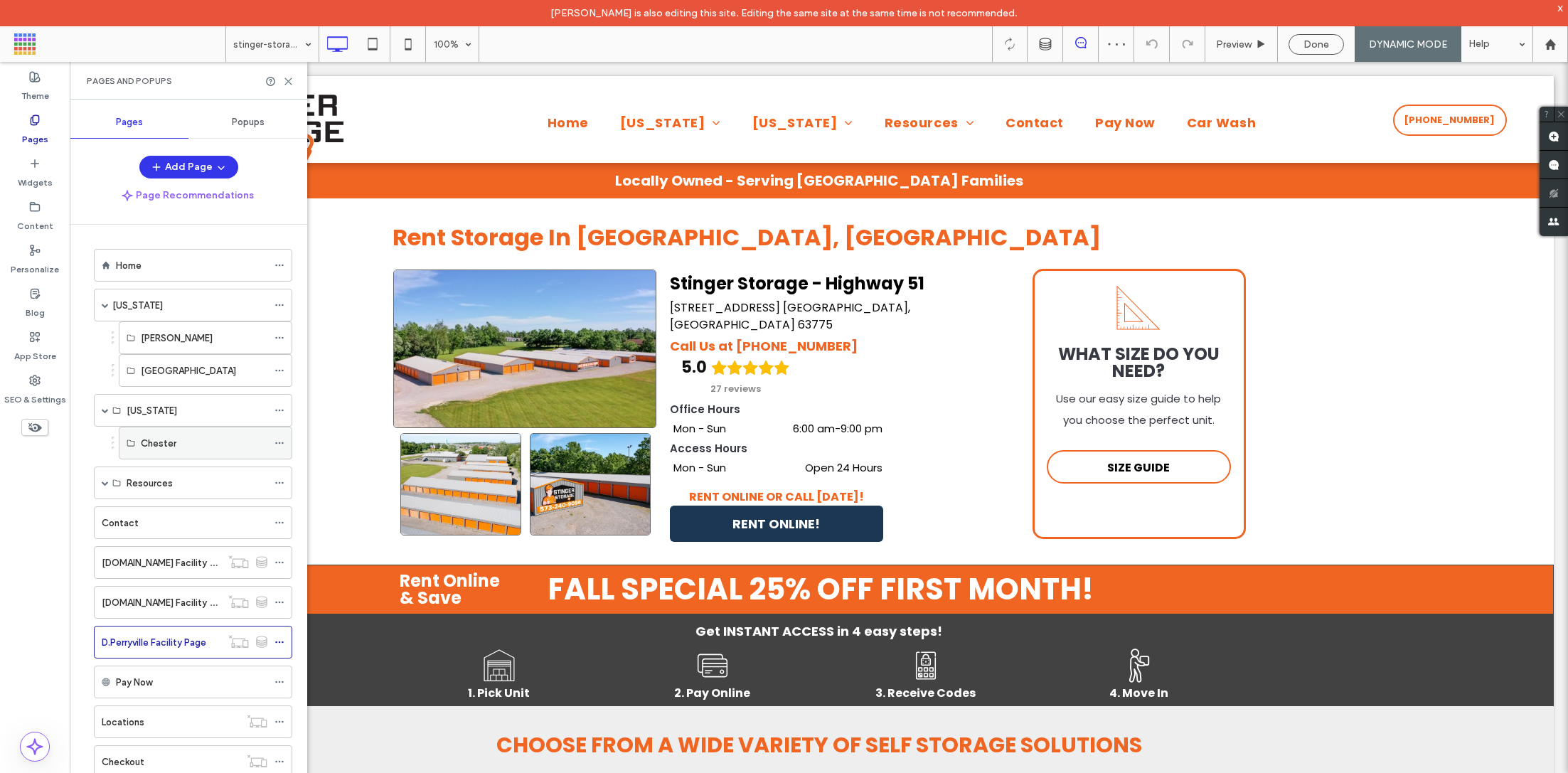
click at [151, 441] on label "Chester" at bounding box center [159, 443] width 36 height 25
click at [166, 366] on label "[GEOGRAPHIC_DATA]" at bounding box center [189, 370] width 95 height 25
click at [270, 371] on div "[GEOGRAPHIC_DATA]" at bounding box center [205, 370] width 174 height 33
click at [277, 370] on icon at bounding box center [279, 370] width 10 height 10
click at [168, 376] on div "[GEOGRAPHIC_DATA]" at bounding box center [204, 370] width 127 height 31
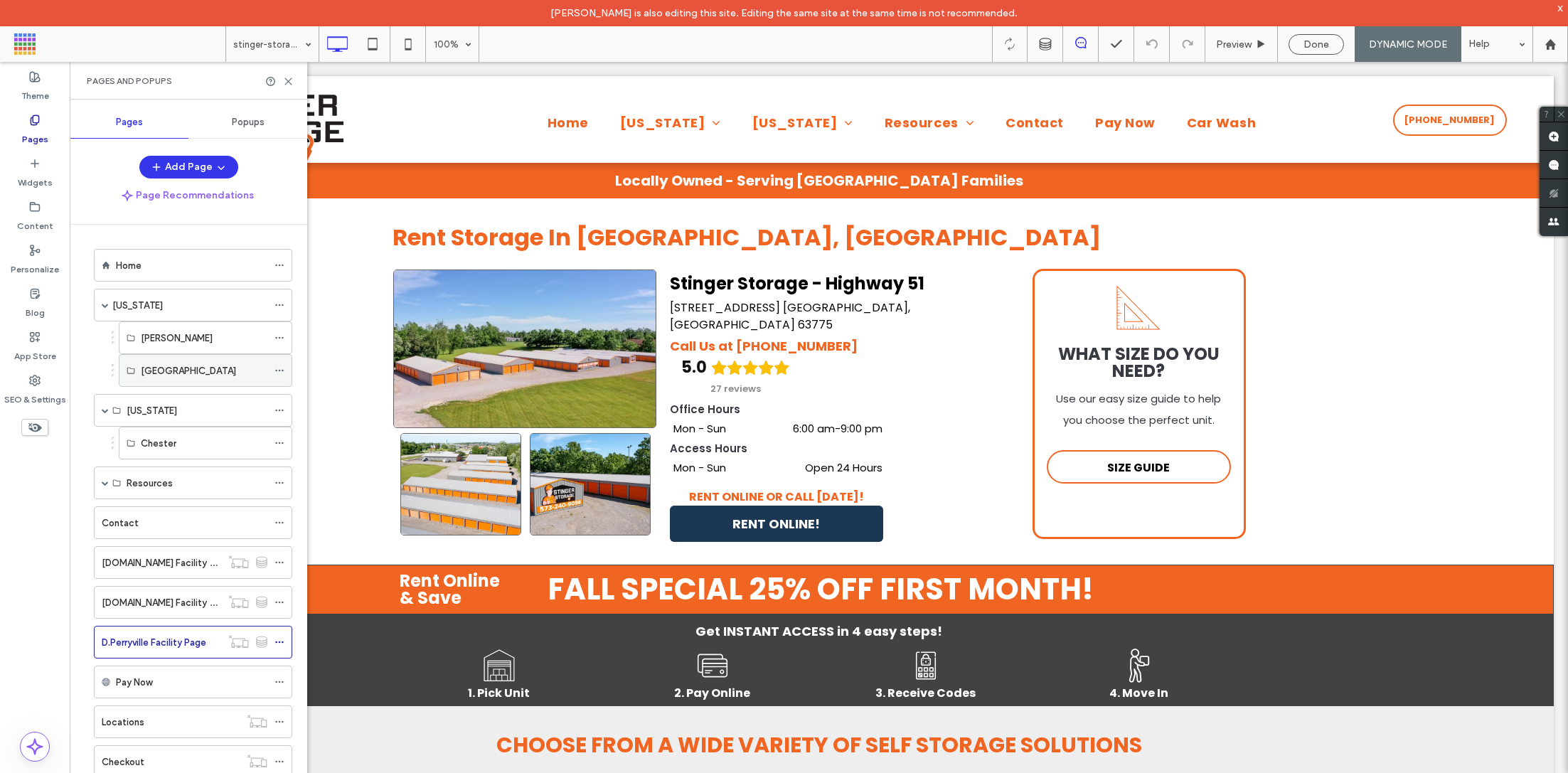
click at [127, 366] on icon at bounding box center [130, 370] width 8 height 8
click at [119, 367] on div "[GEOGRAPHIC_DATA]" at bounding box center [205, 370] width 174 height 33
click at [163, 368] on label "[GEOGRAPHIC_DATA]" at bounding box center [189, 370] width 95 height 25
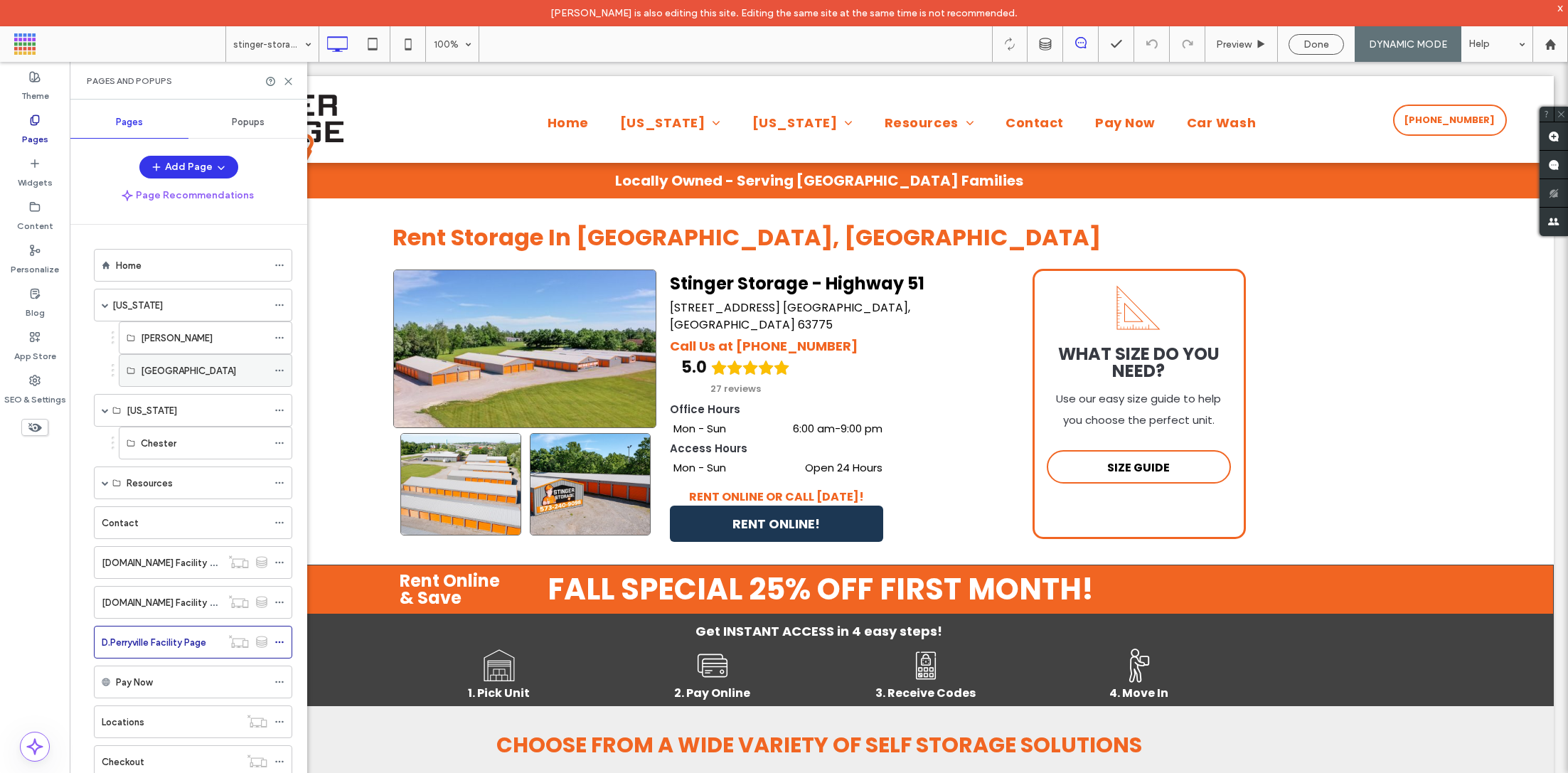
click at [163, 368] on label "[GEOGRAPHIC_DATA]" at bounding box center [189, 370] width 95 height 25
click at [264, 376] on div "[GEOGRAPHIC_DATA]" at bounding box center [204, 370] width 127 height 31
click at [272, 374] on div "[GEOGRAPHIC_DATA]" at bounding box center [205, 370] width 174 height 33
click at [281, 370] on icon at bounding box center [279, 370] width 10 height 10
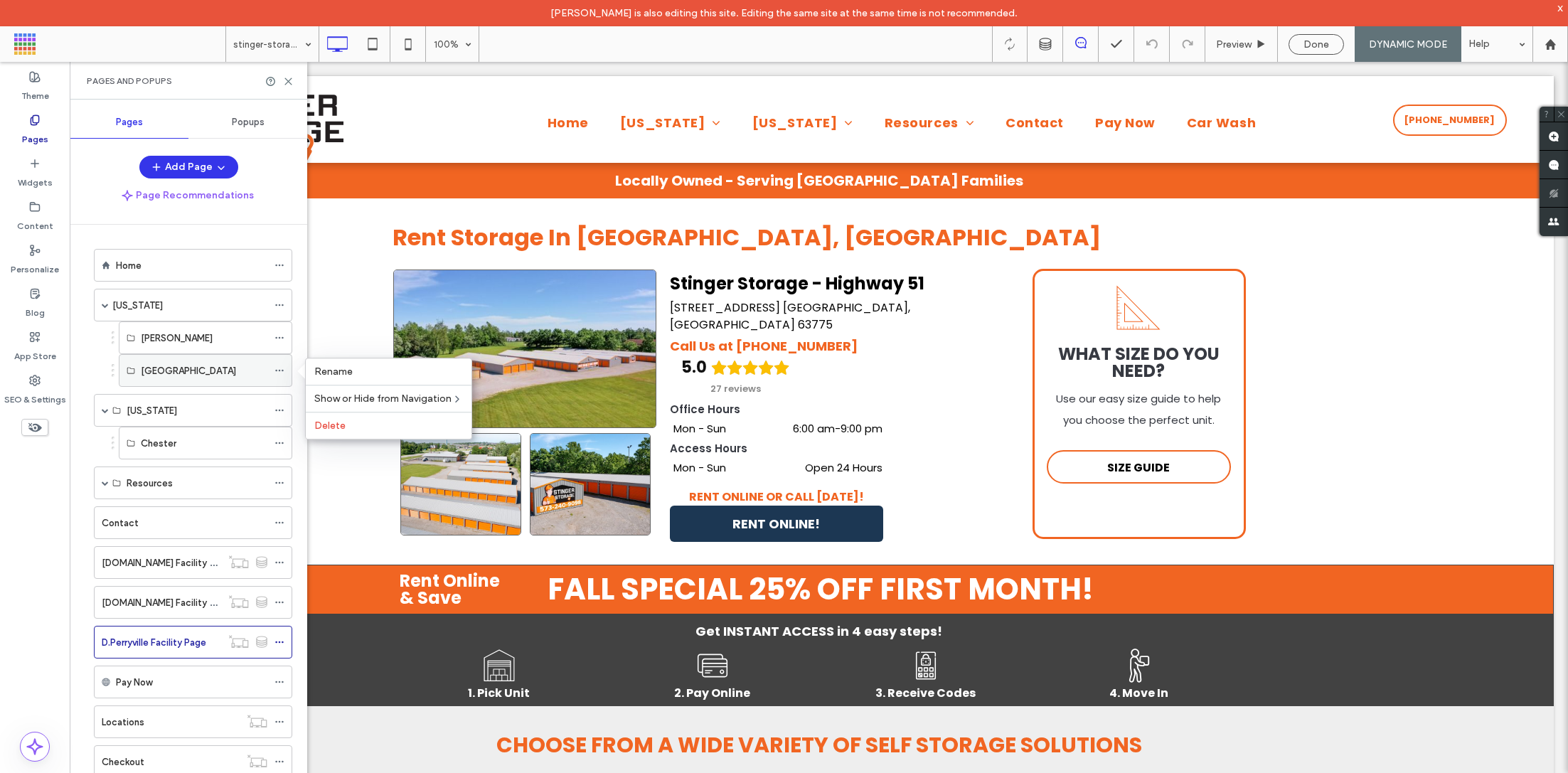
click at [220, 365] on div "[GEOGRAPHIC_DATA]" at bounding box center [204, 370] width 127 height 15
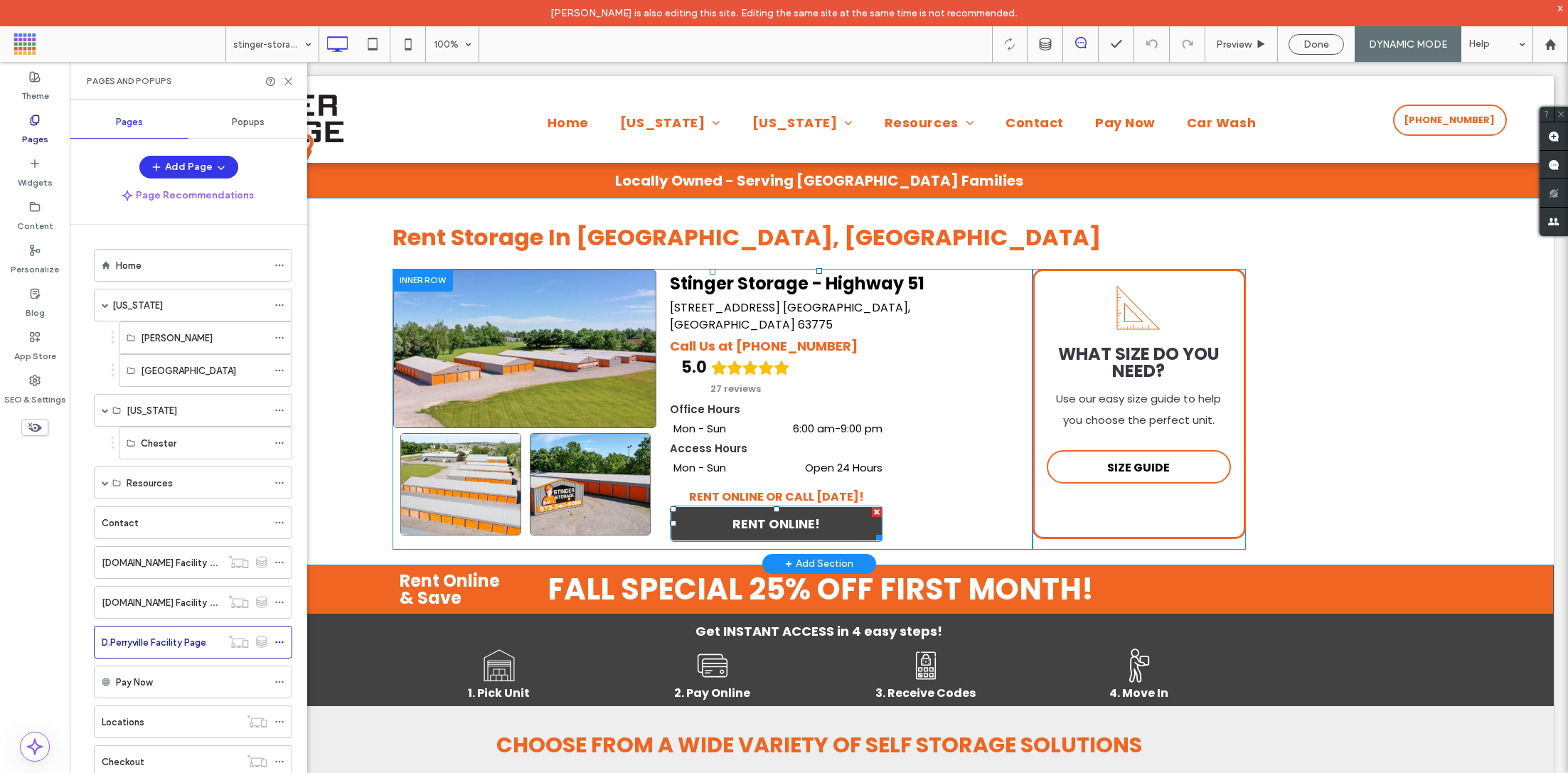
click at [722, 508] on link "RENT ONLINE!" at bounding box center [777, 523] width 213 height 37
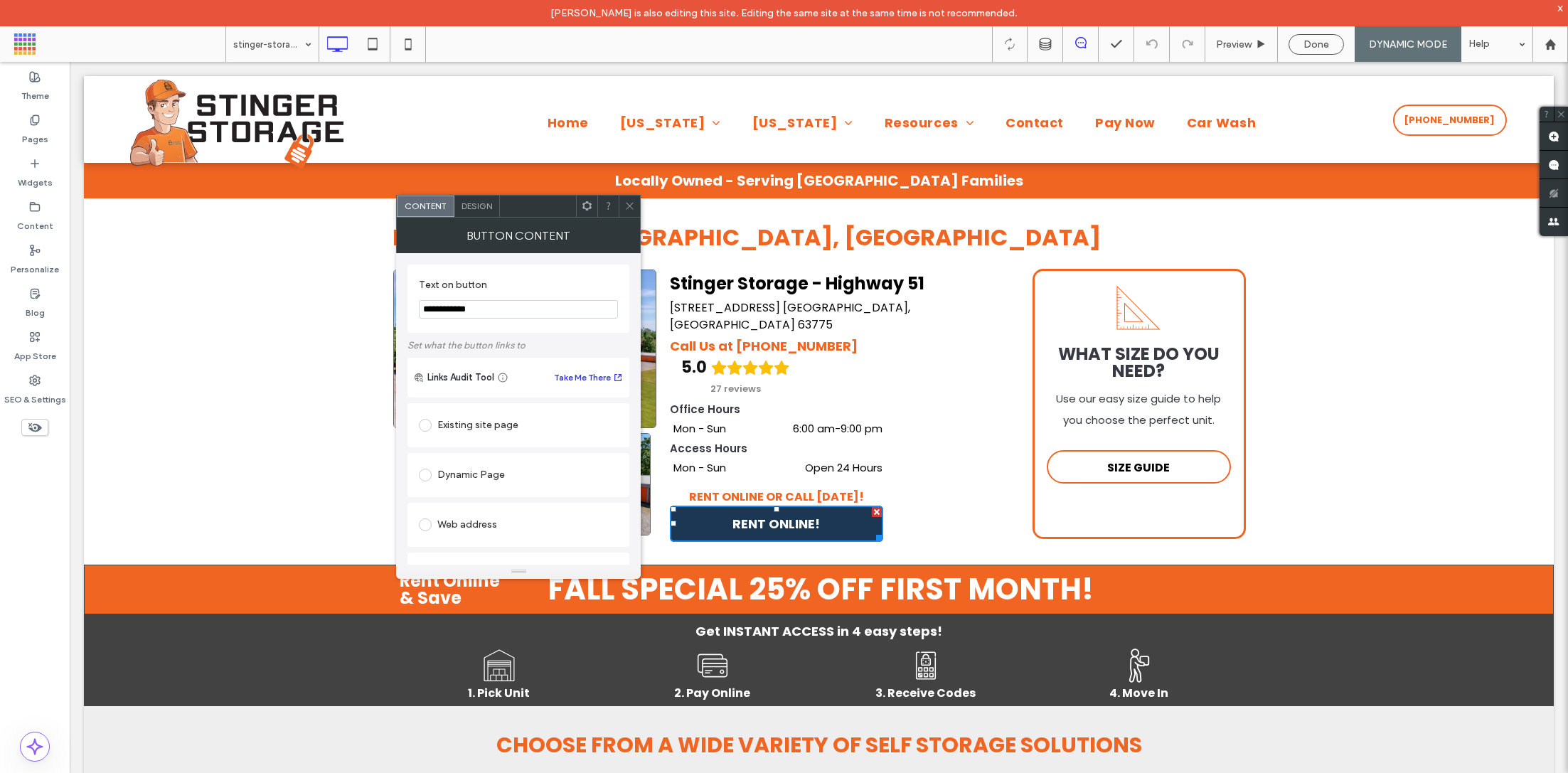
scroll to position [341, 0]
click at [306, 351] on div "Rent Storage In [GEOGRAPHIC_DATA], [GEOGRAPHIC_DATA] Click To Paste Stinger Sto…" at bounding box center [819, 381] width 1470 height 366
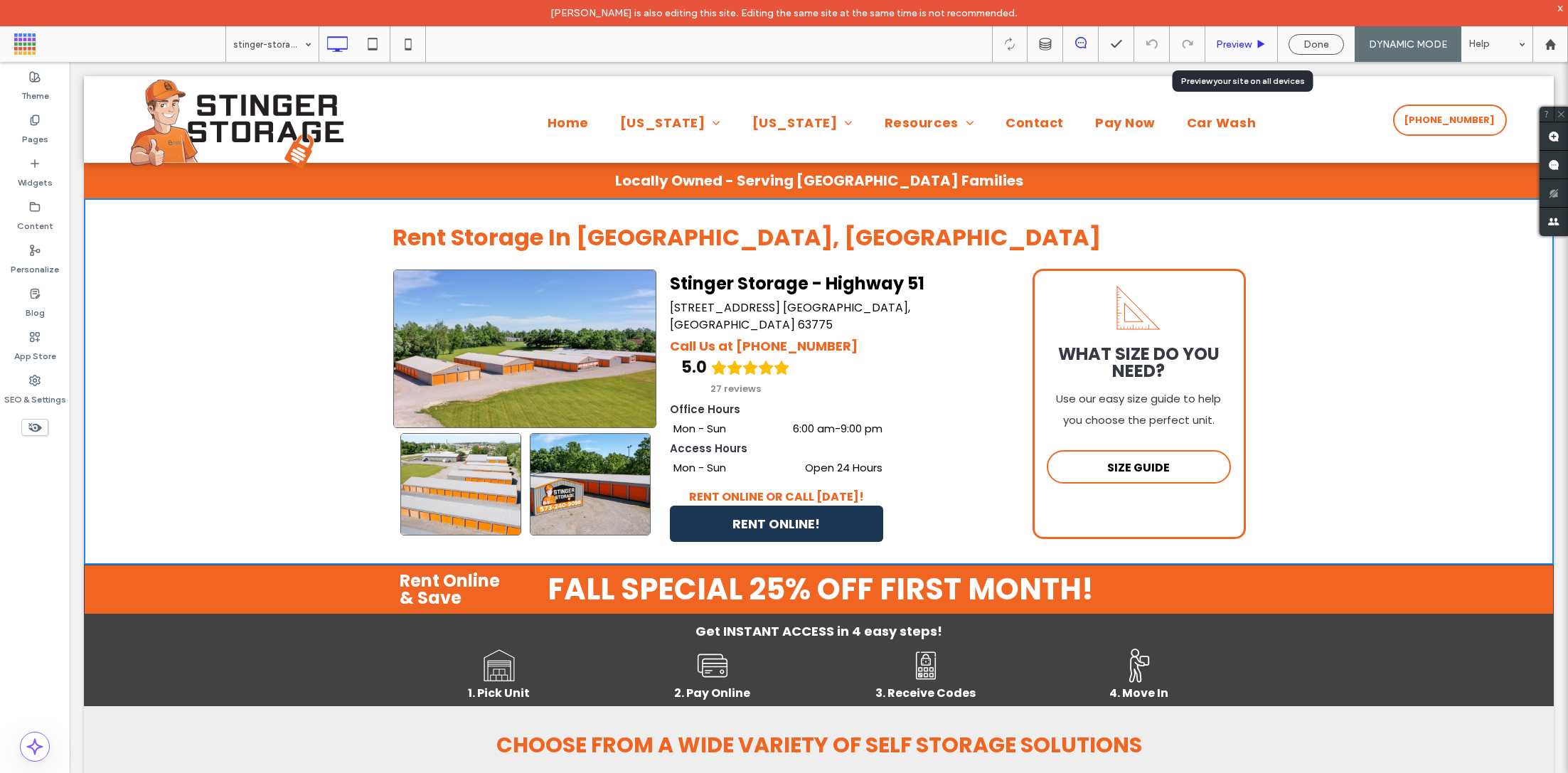
click at [1246, 48] on span "Preview" at bounding box center [1234, 45] width 36 height 12
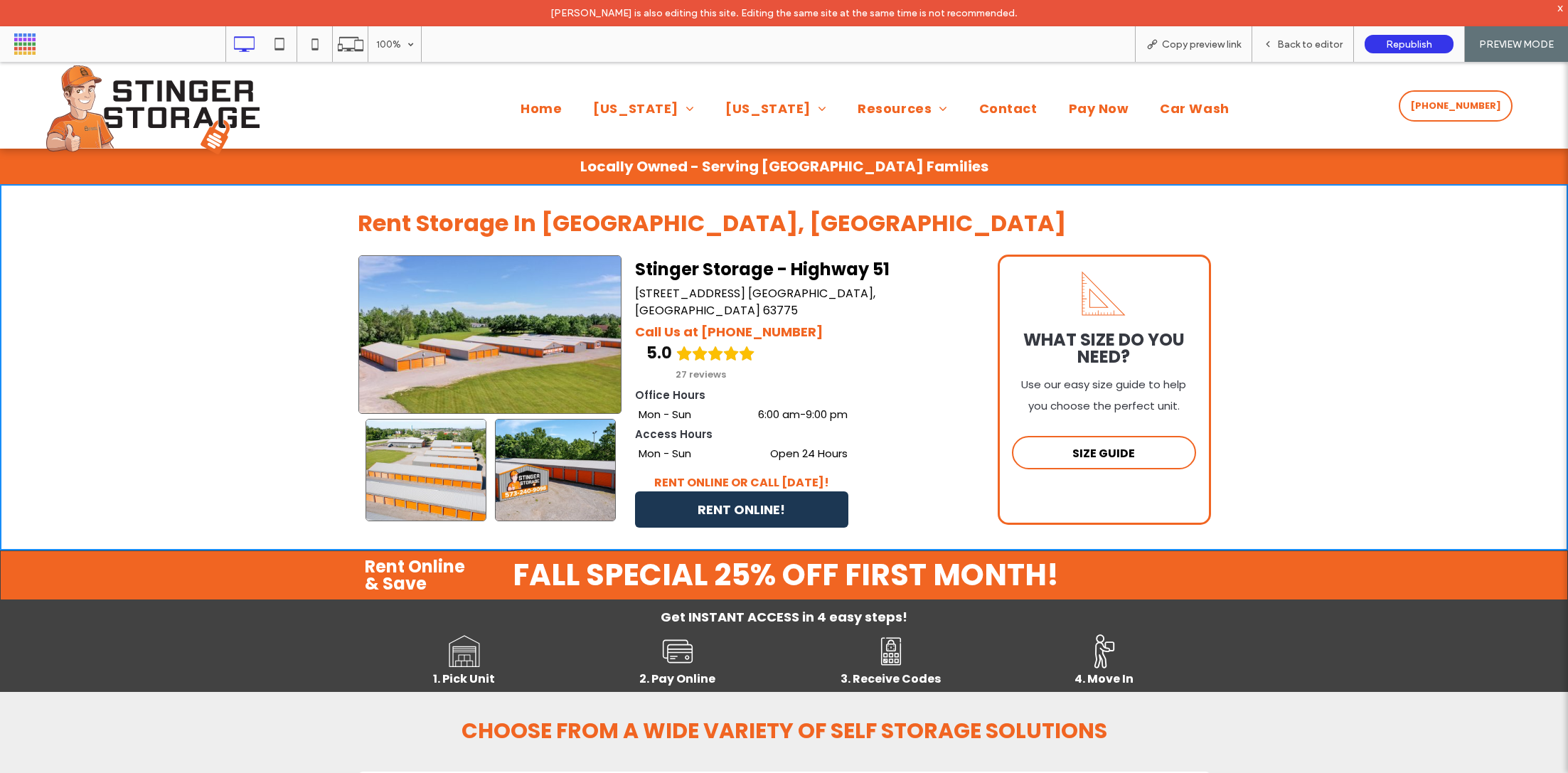
click at [593, 128] on div "Home [US_STATE] [PERSON_NAME] [GEOGRAPHIC_DATA] - [GEOGRAPHIC_DATA][PERSON_NAME…" at bounding box center [907, 107] width 983 height 83
click at [562, 111] on span "Home" at bounding box center [541, 109] width 41 height 19
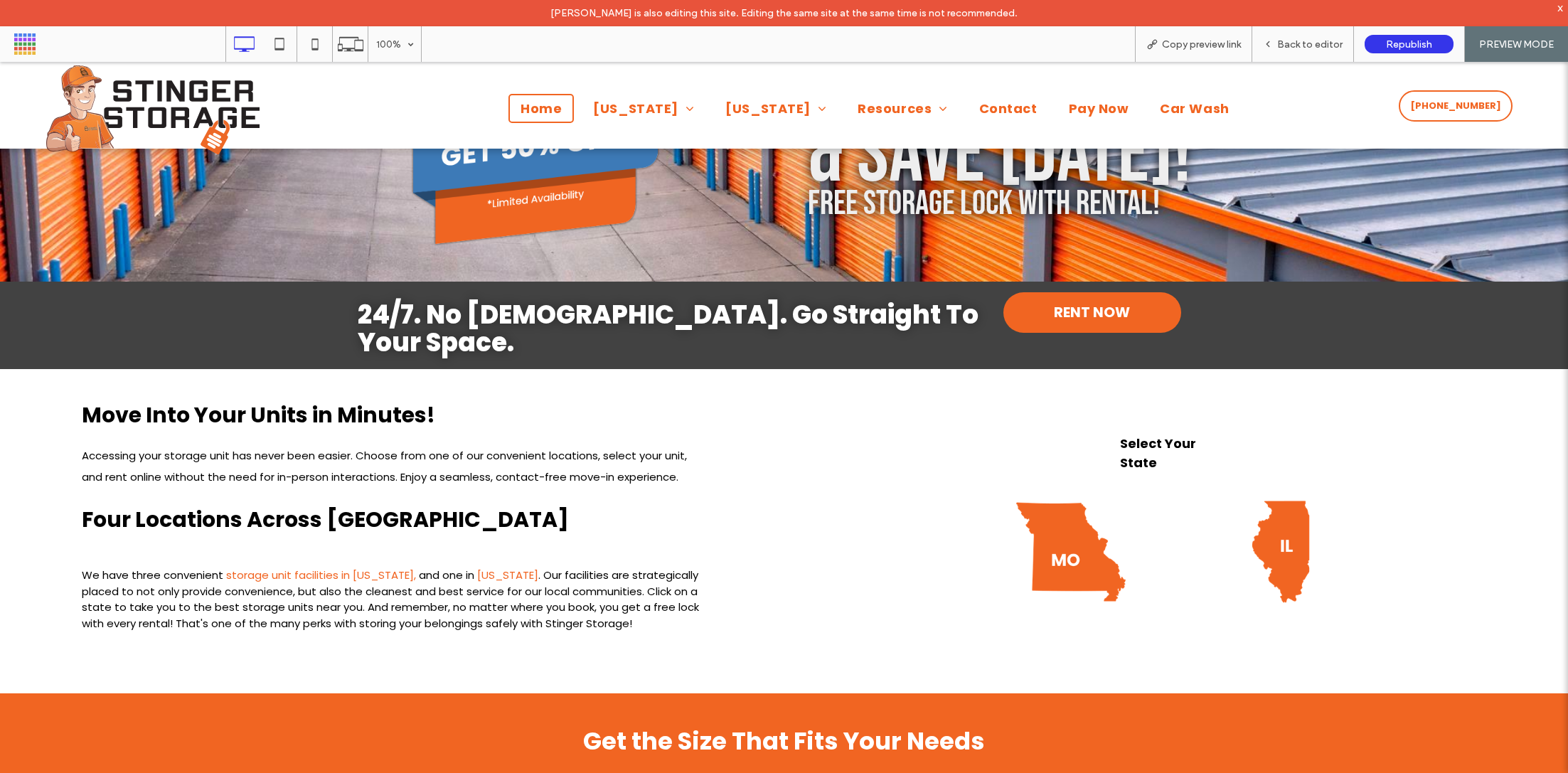
scroll to position [206, 0]
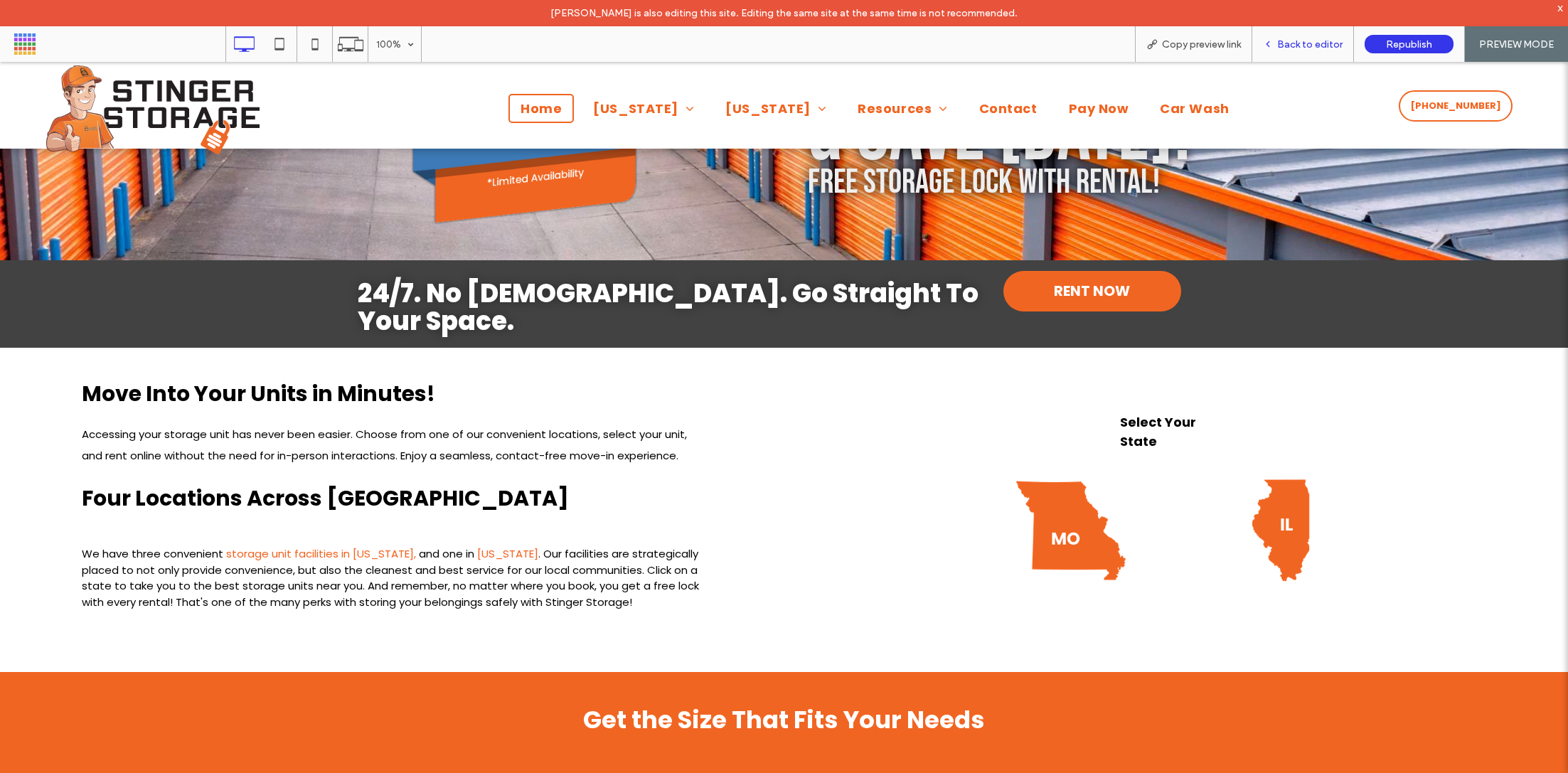
click at [1285, 45] on span "Back to editor" at bounding box center [1310, 45] width 66 height 12
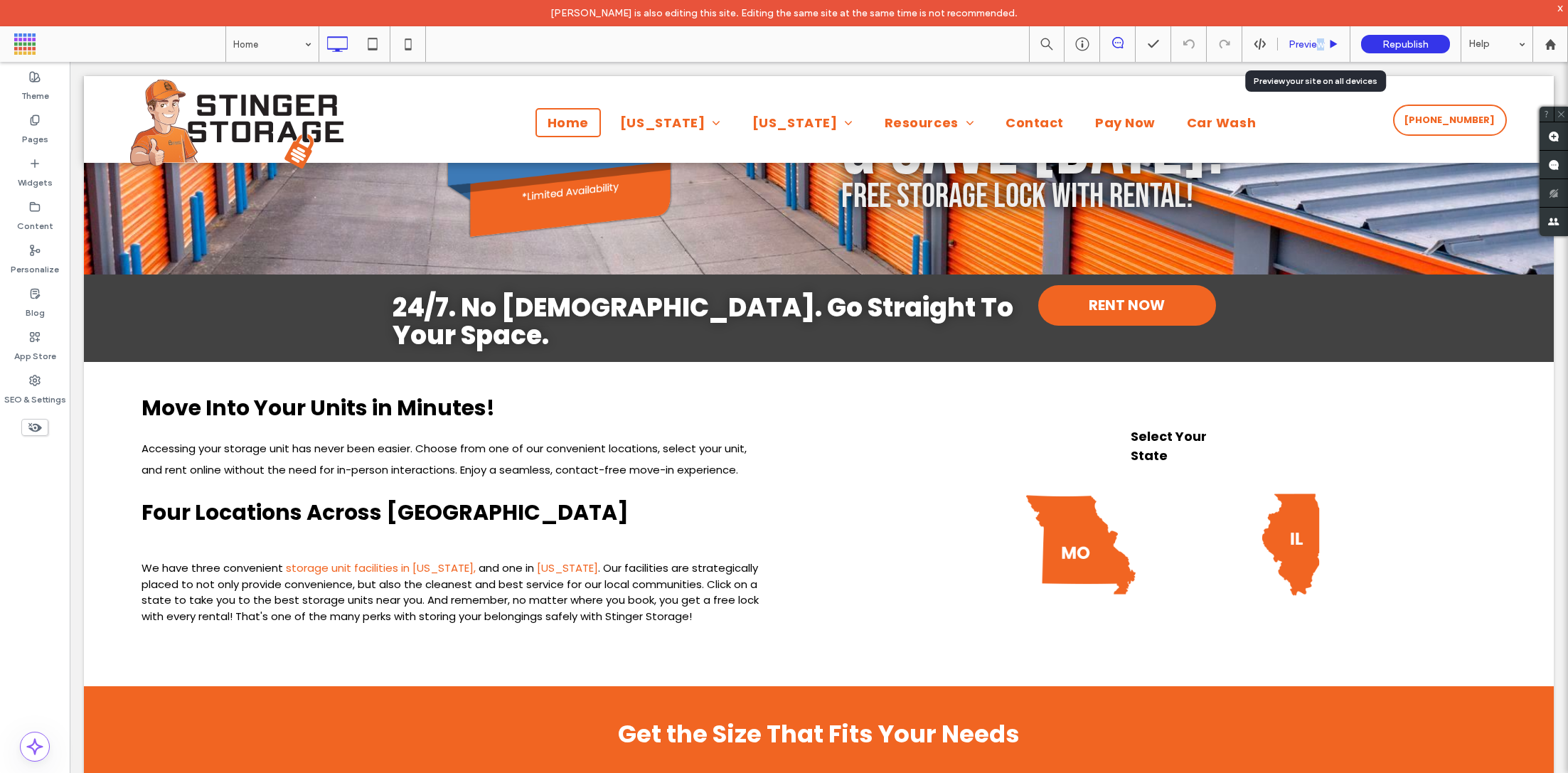
click at [1317, 50] on div "Preview" at bounding box center [1314, 44] width 72 height 36
click at [1317, 48] on span "Preview" at bounding box center [1306, 45] width 36 height 12
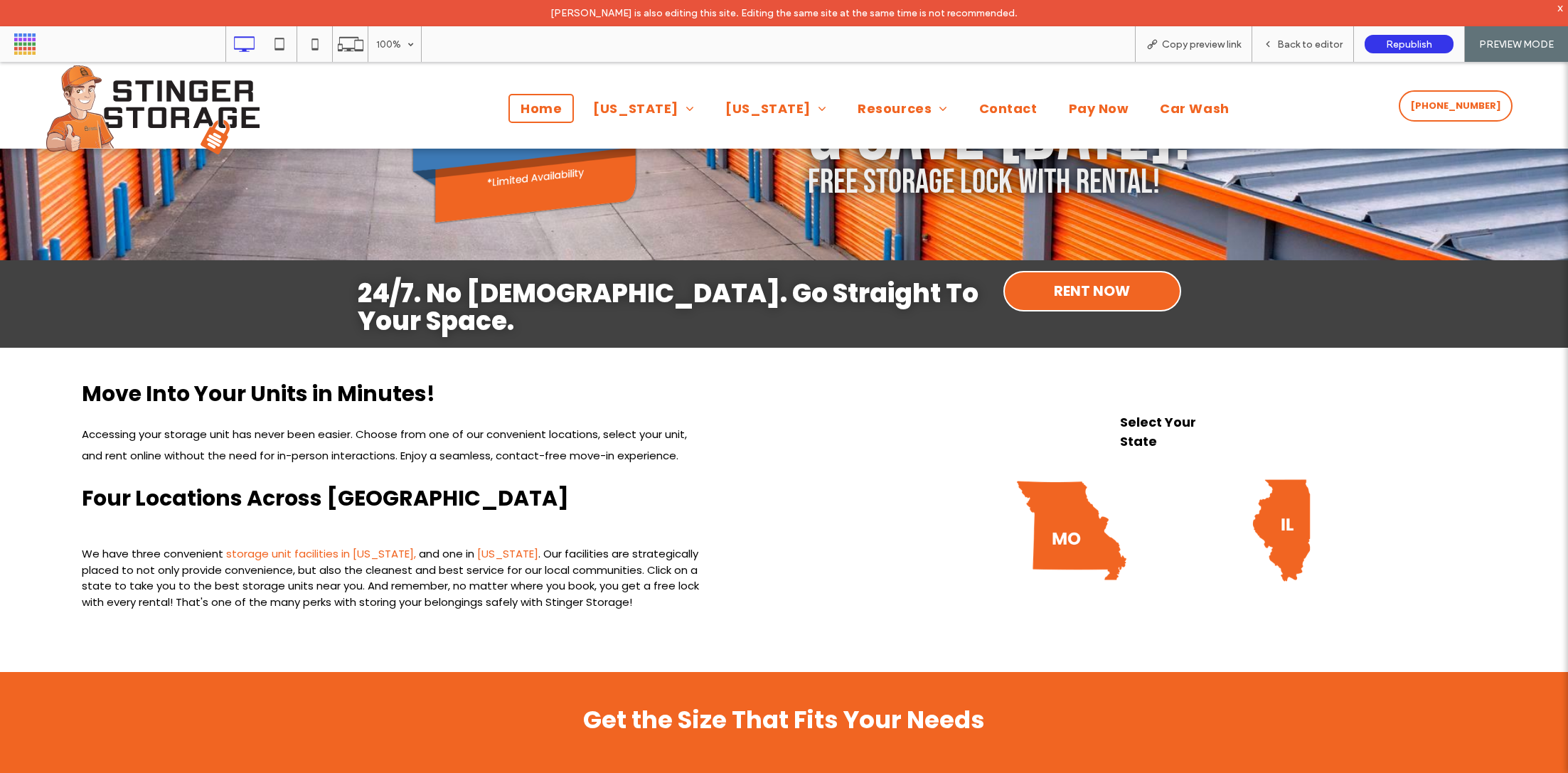
click at [1075, 293] on span "RENT NOW" at bounding box center [1092, 291] width 76 height 36
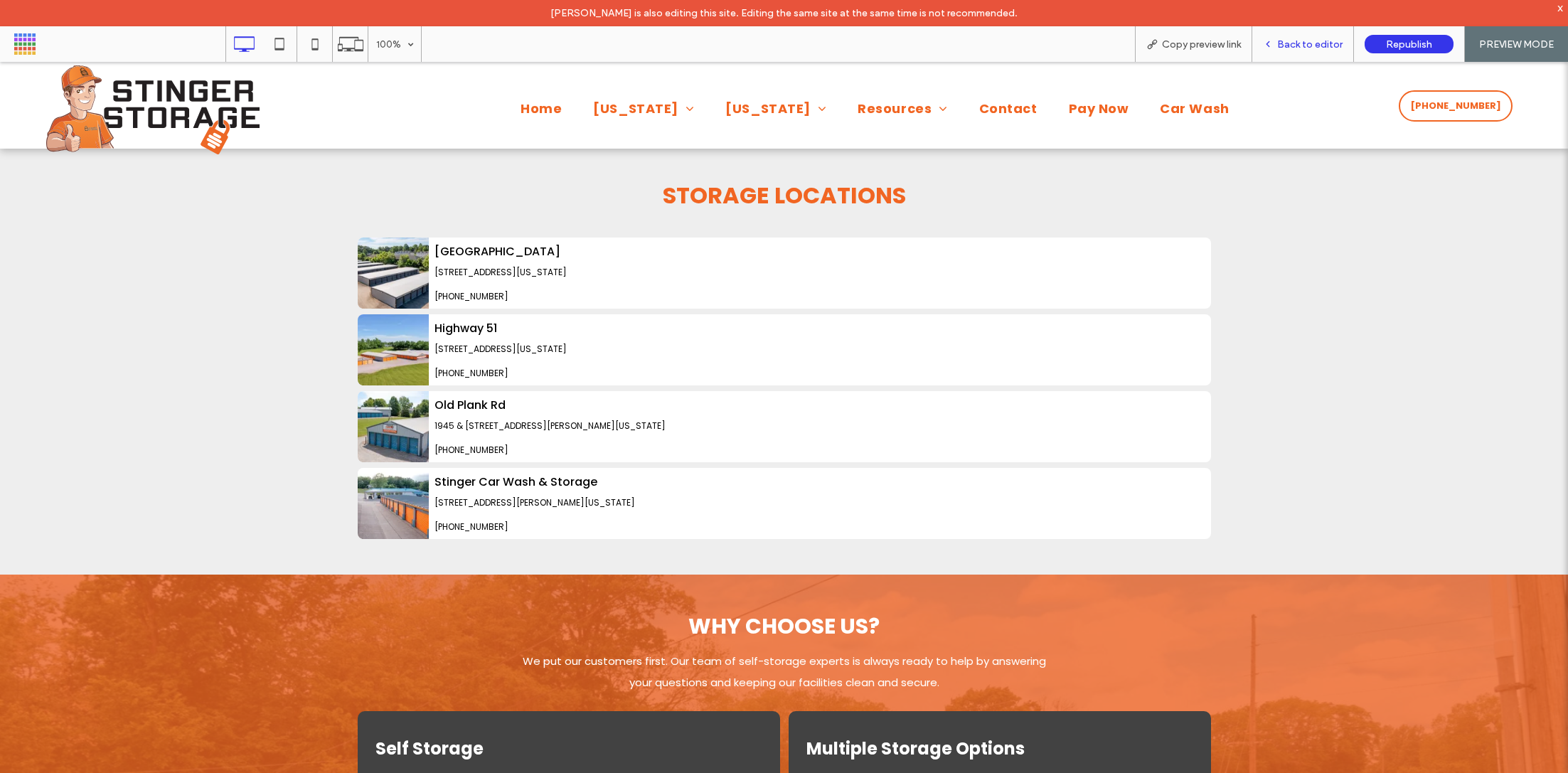
click at [1285, 39] on span "Back to editor" at bounding box center [1310, 45] width 66 height 12
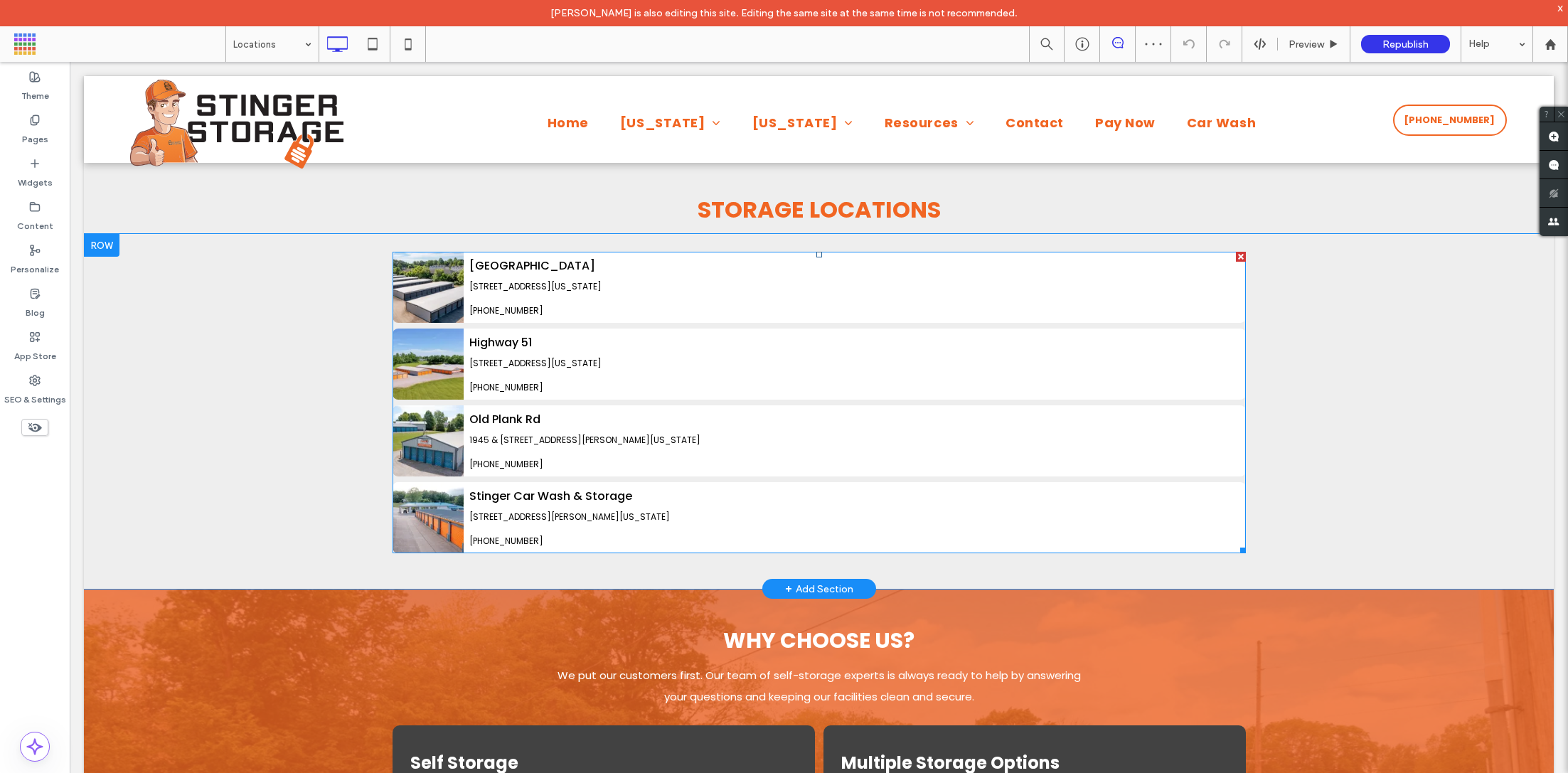
click at [442, 350] on span at bounding box center [819, 403] width 854 height 301
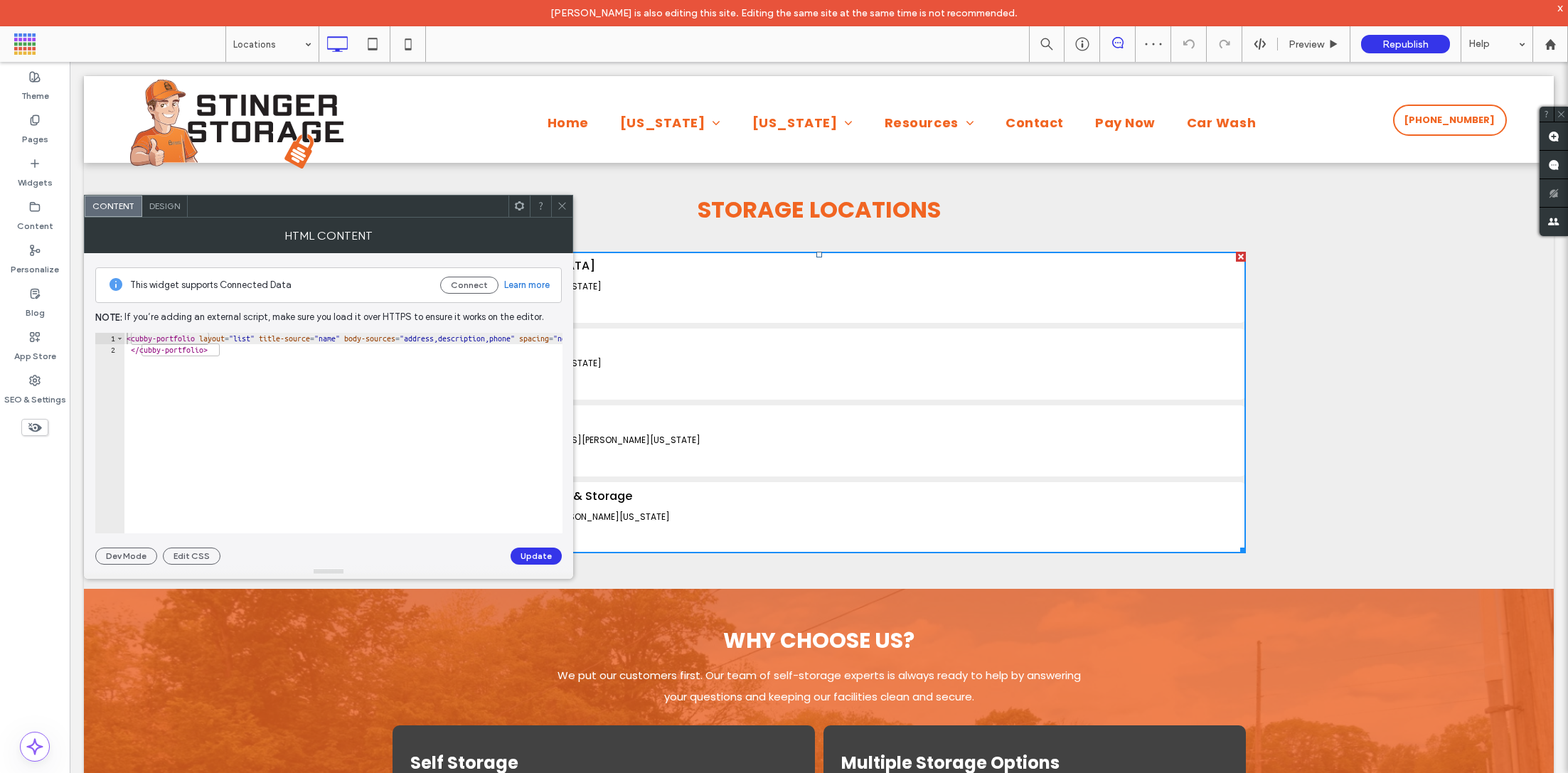
type textarea "**********"
click at [409, 359] on div "< cubby-portfolio layout = "list" title-source = "name" body-sources = "address…" at bounding box center [488, 444] width 728 height 224
click at [563, 199] on span at bounding box center [562, 206] width 10 height 22
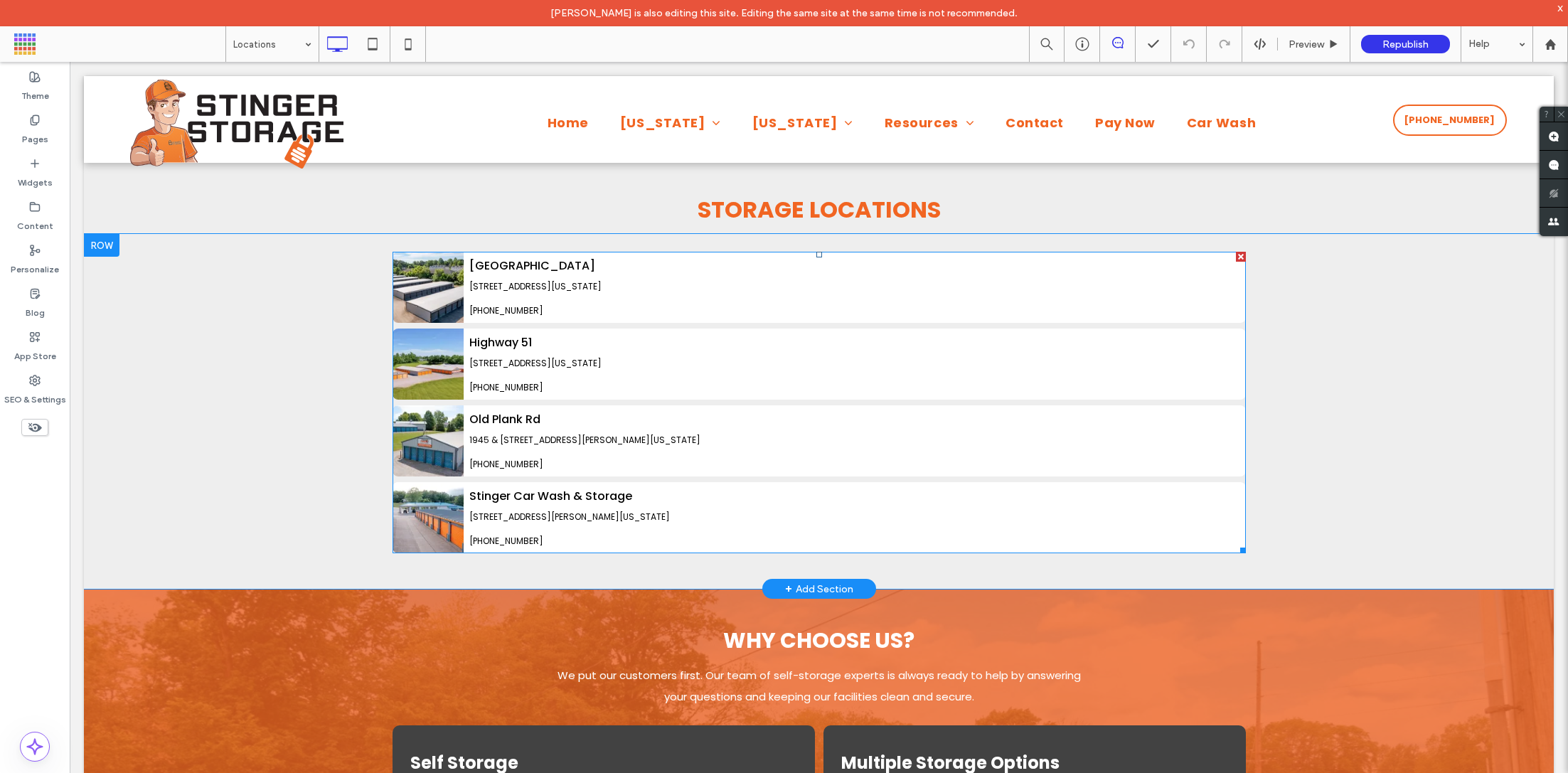
click at [453, 353] on span at bounding box center [819, 403] width 854 height 301
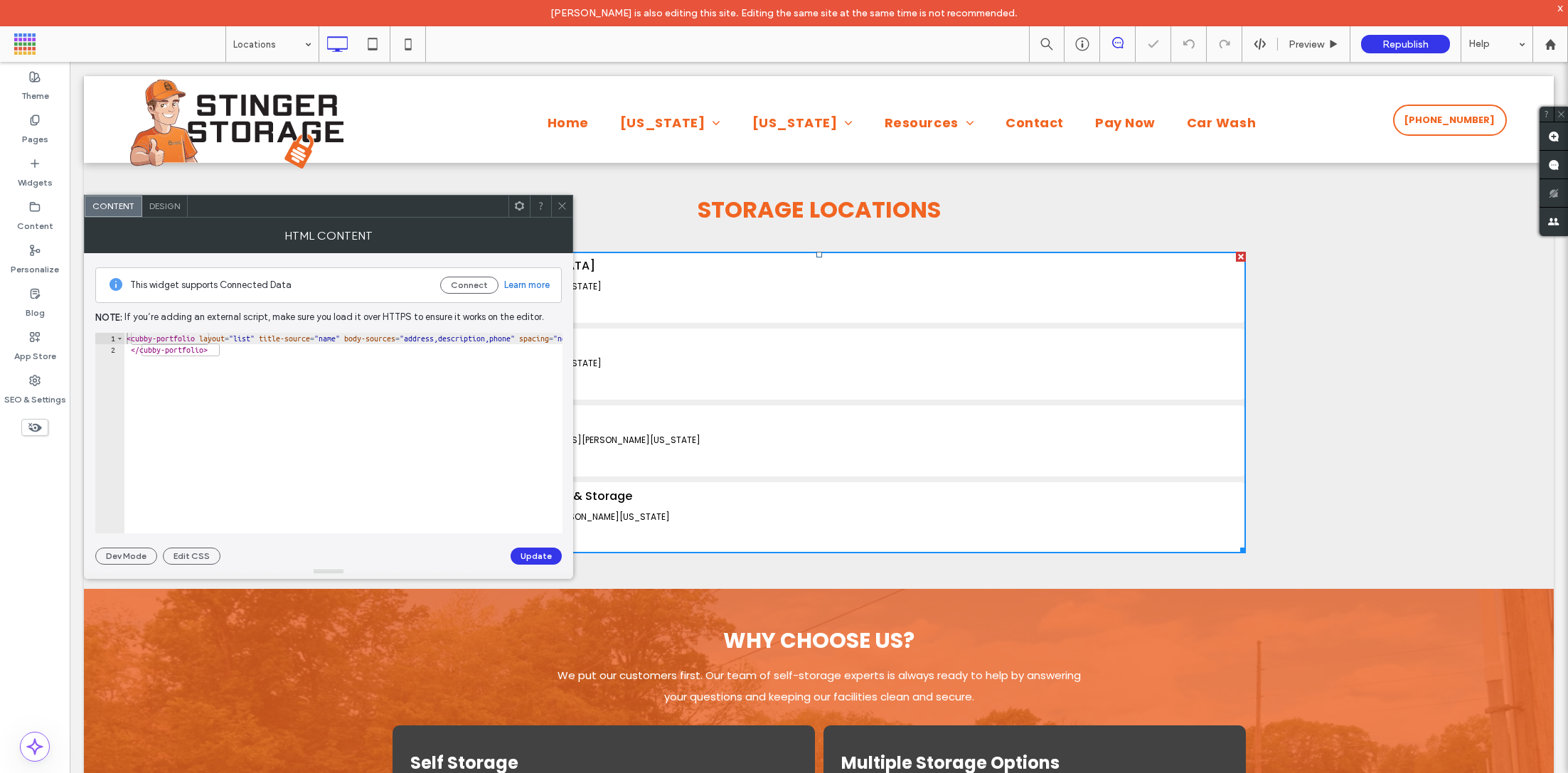
click at [562, 207] on icon at bounding box center [562, 206] width 10 height 10
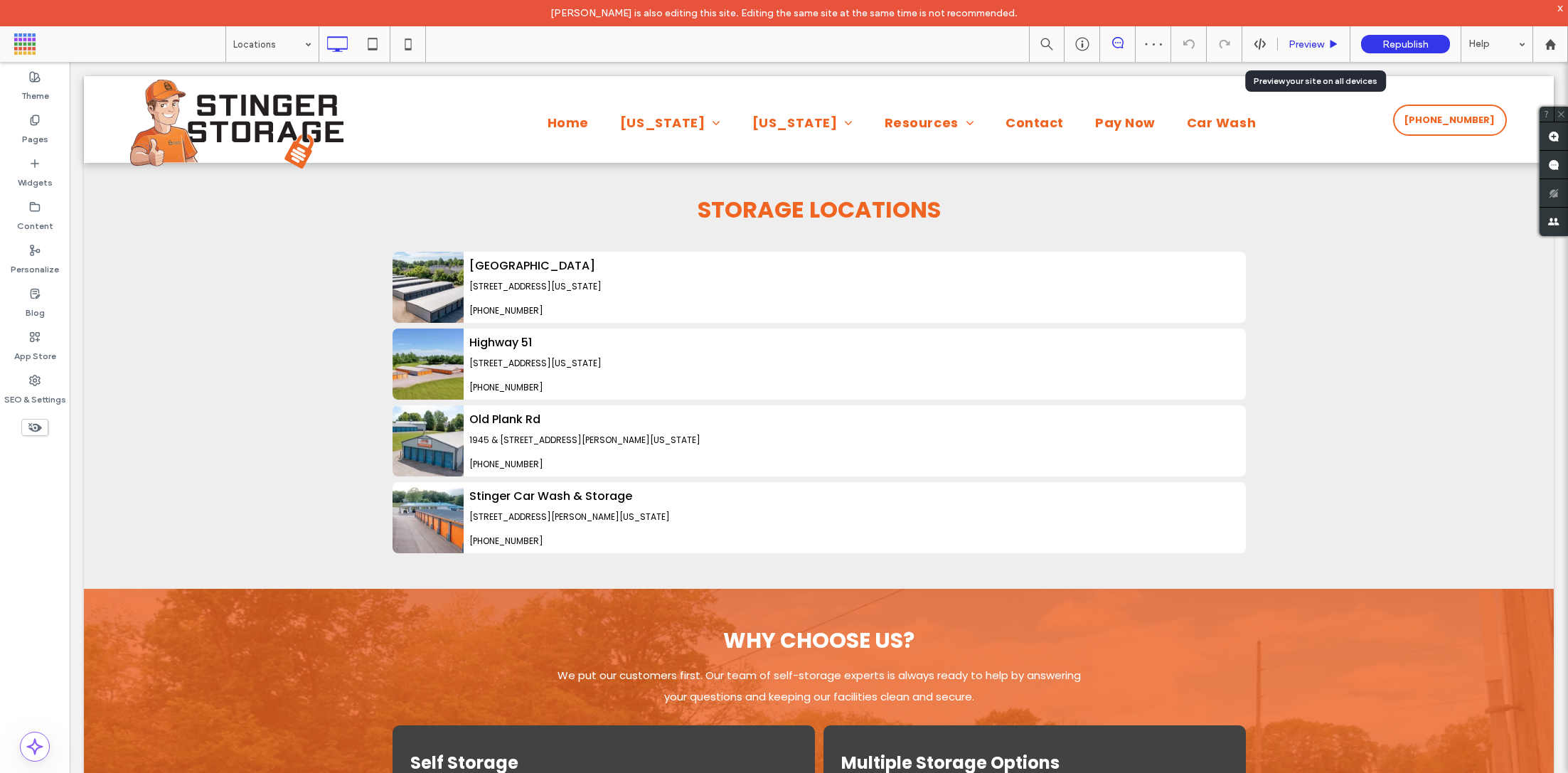
click at [1298, 26] on div "Preview" at bounding box center [1314, 44] width 72 height 36
click at [1304, 44] on span "Preview" at bounding box center [1306, 45] width 36 height 12
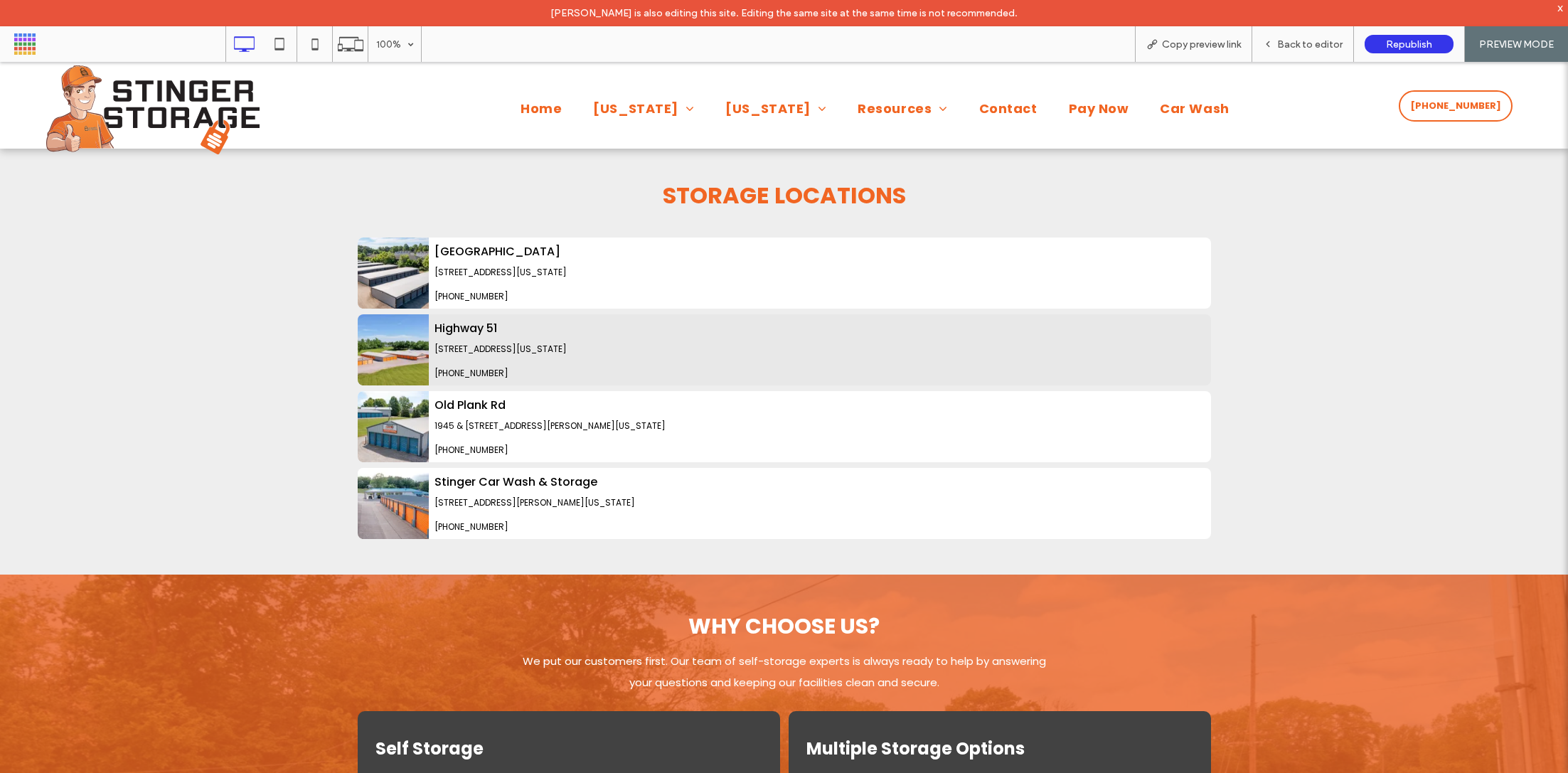
click at [359, 345] on img at bounding box center [393, 350] width 71 height 71
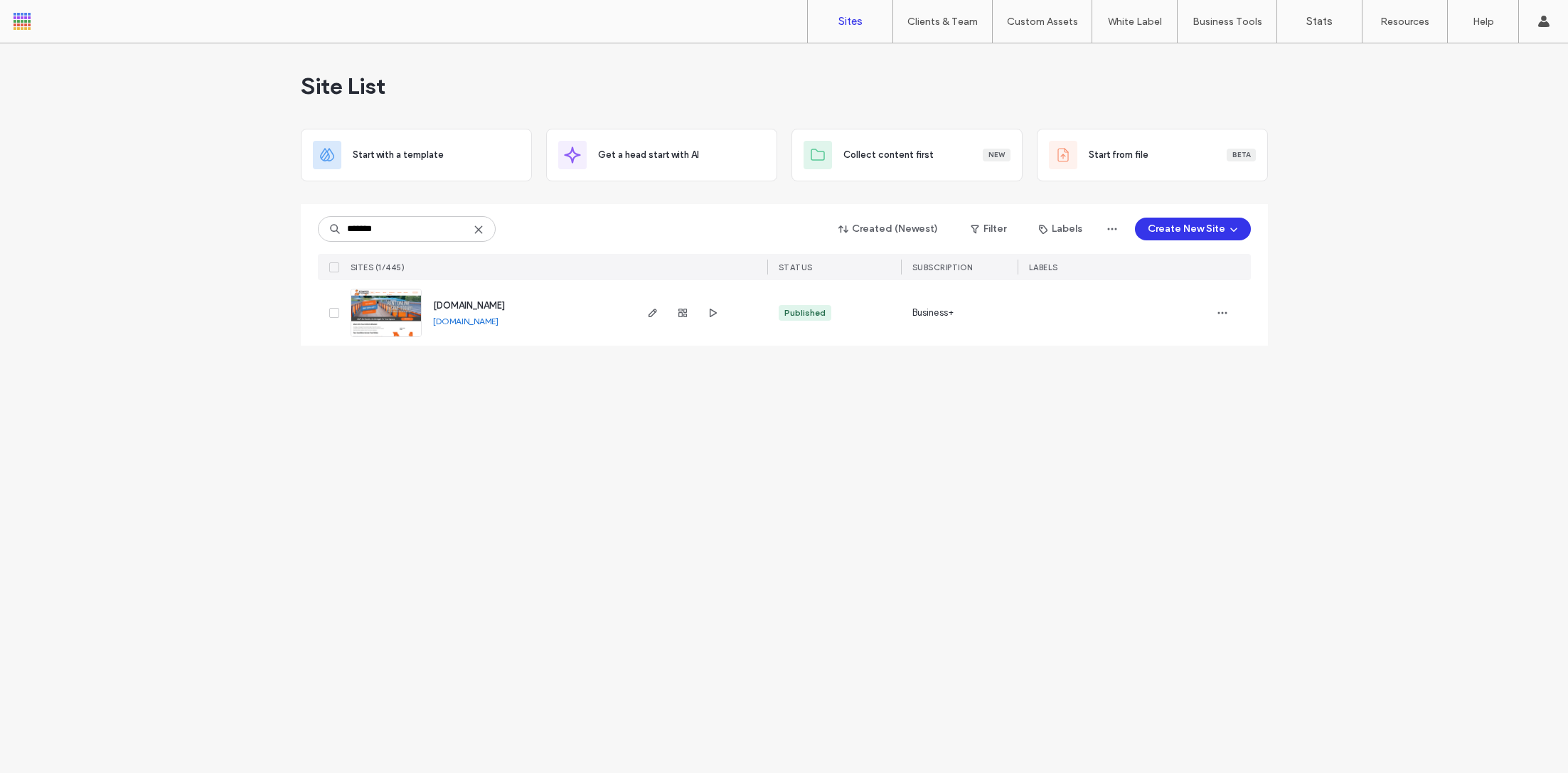
type input "*******"
drag, startPoint x: 554, startPoint y: 327, endPoint x: 425, endPoint y: 320, distance: 129.2
click at [424, 321] on div "www.stingerministorage.com www.stingerministorage.com" at bounding box center [527, 313] width 211 height 66
copy link "www.stingerministorage.com"
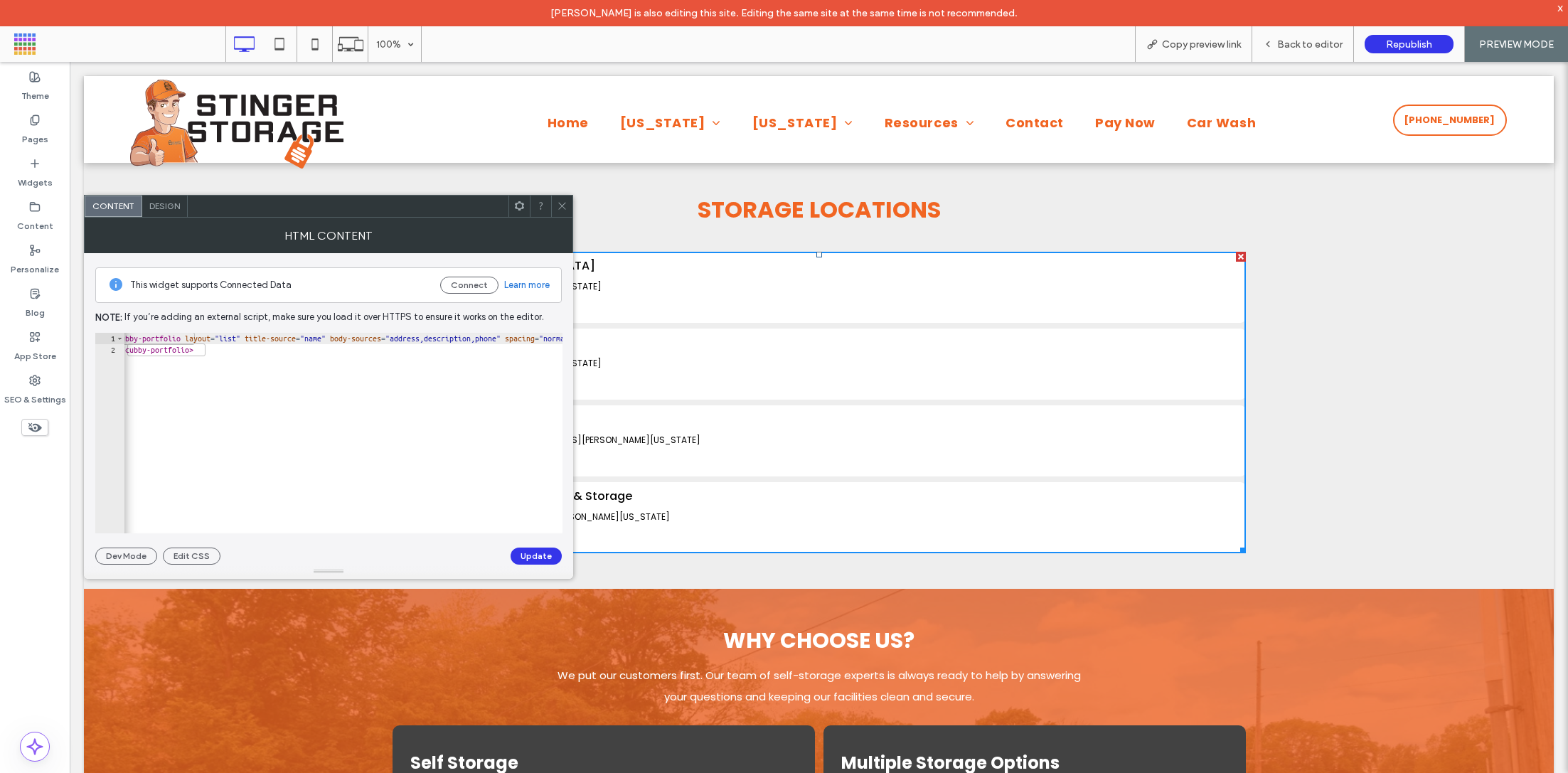
scroll to position [0, 289]
click at [567, 205] on div at bounding box center [561, 206] width 22 height 22
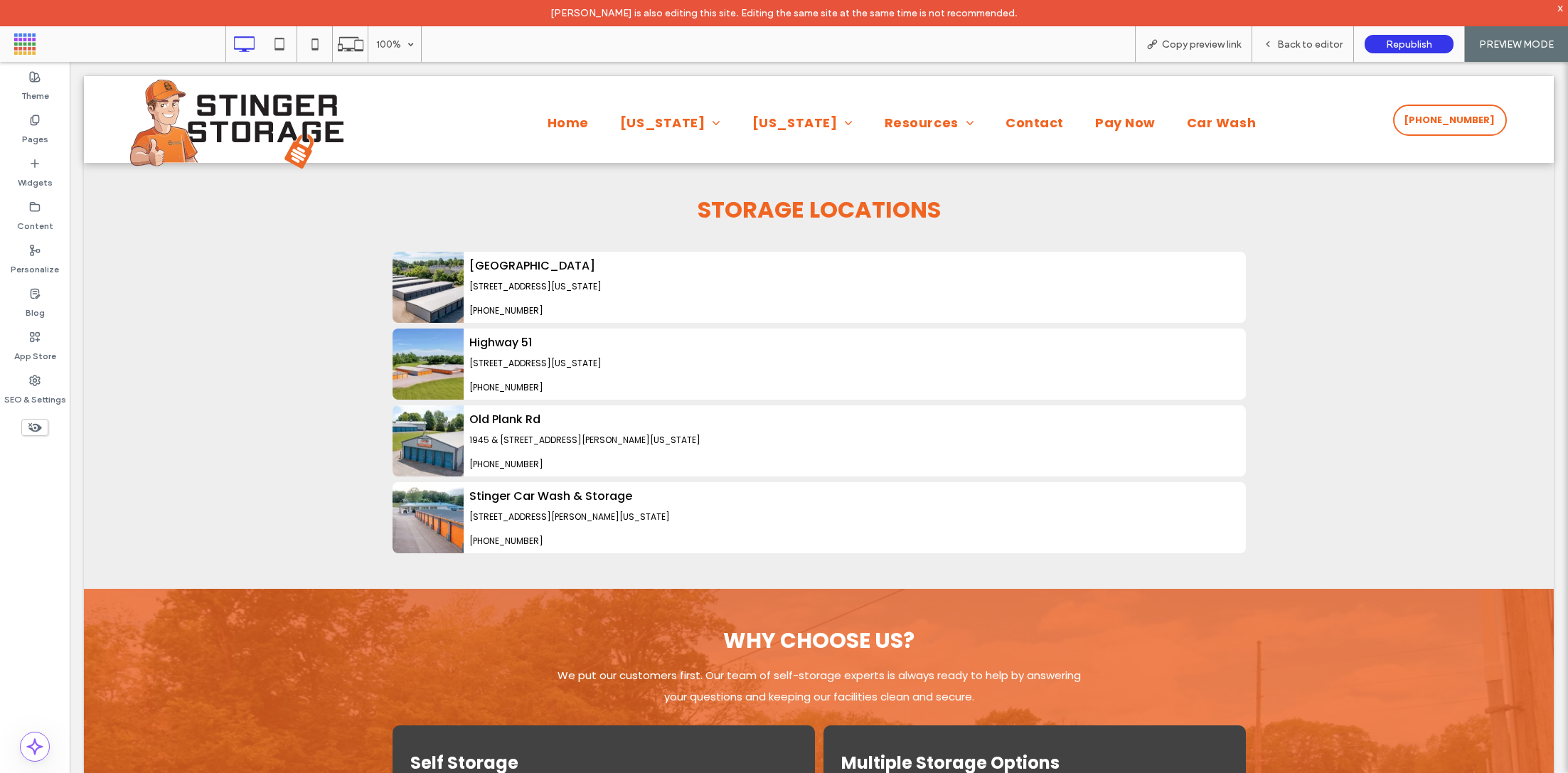
click at [1288, 62] on body "Click To Paste Home Missouri Jackson East Main Street - Jackson Shawnee Blvd - …" at bounding box center [819, 714] width 1499 height 1304
click at [1288, 43] on span "Back to editor" at bounding box center [1310, 45] width 66 height 12
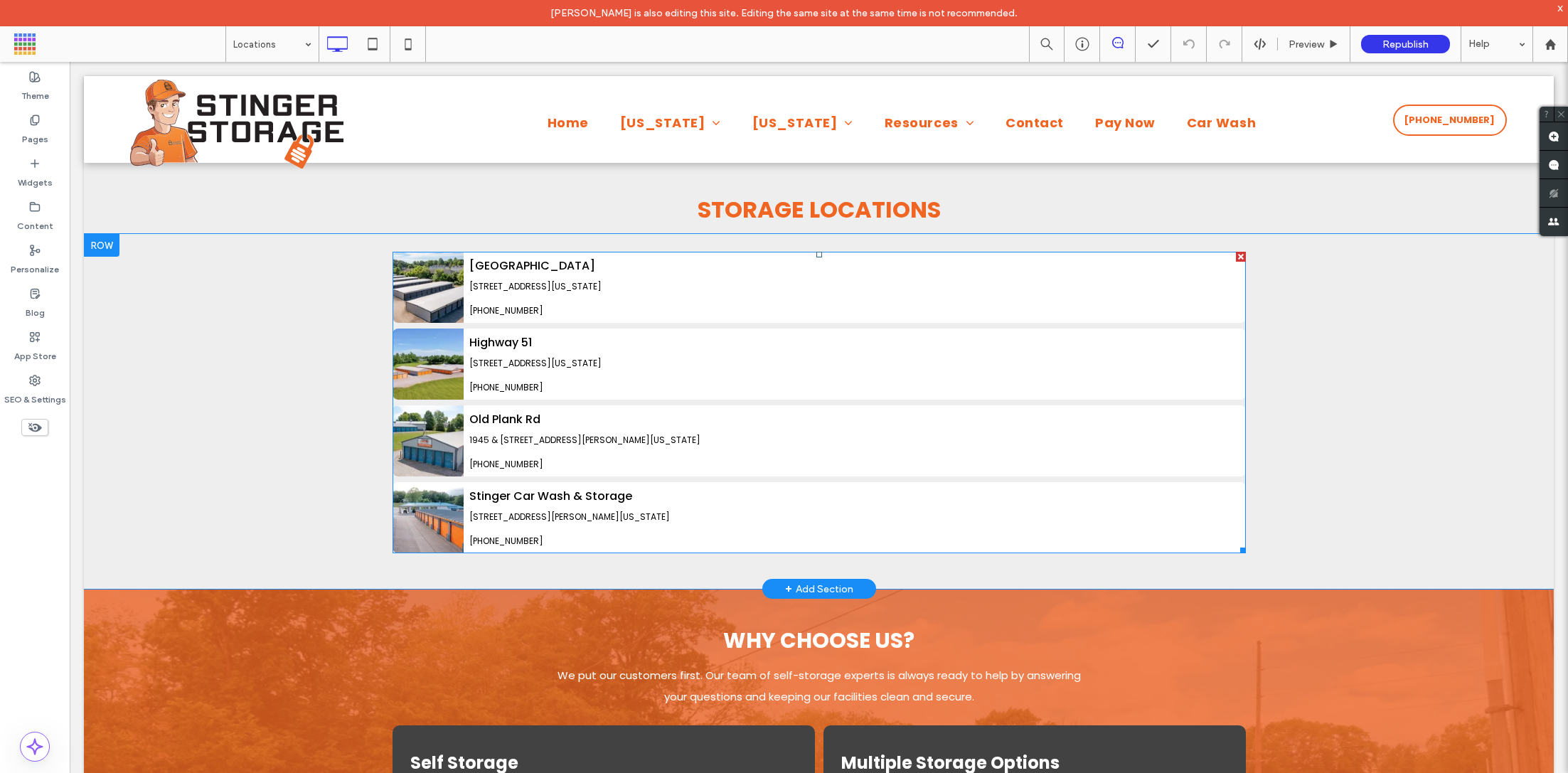
click at [401, 388] on span at bounding box center [819, 403] width 854 height 301
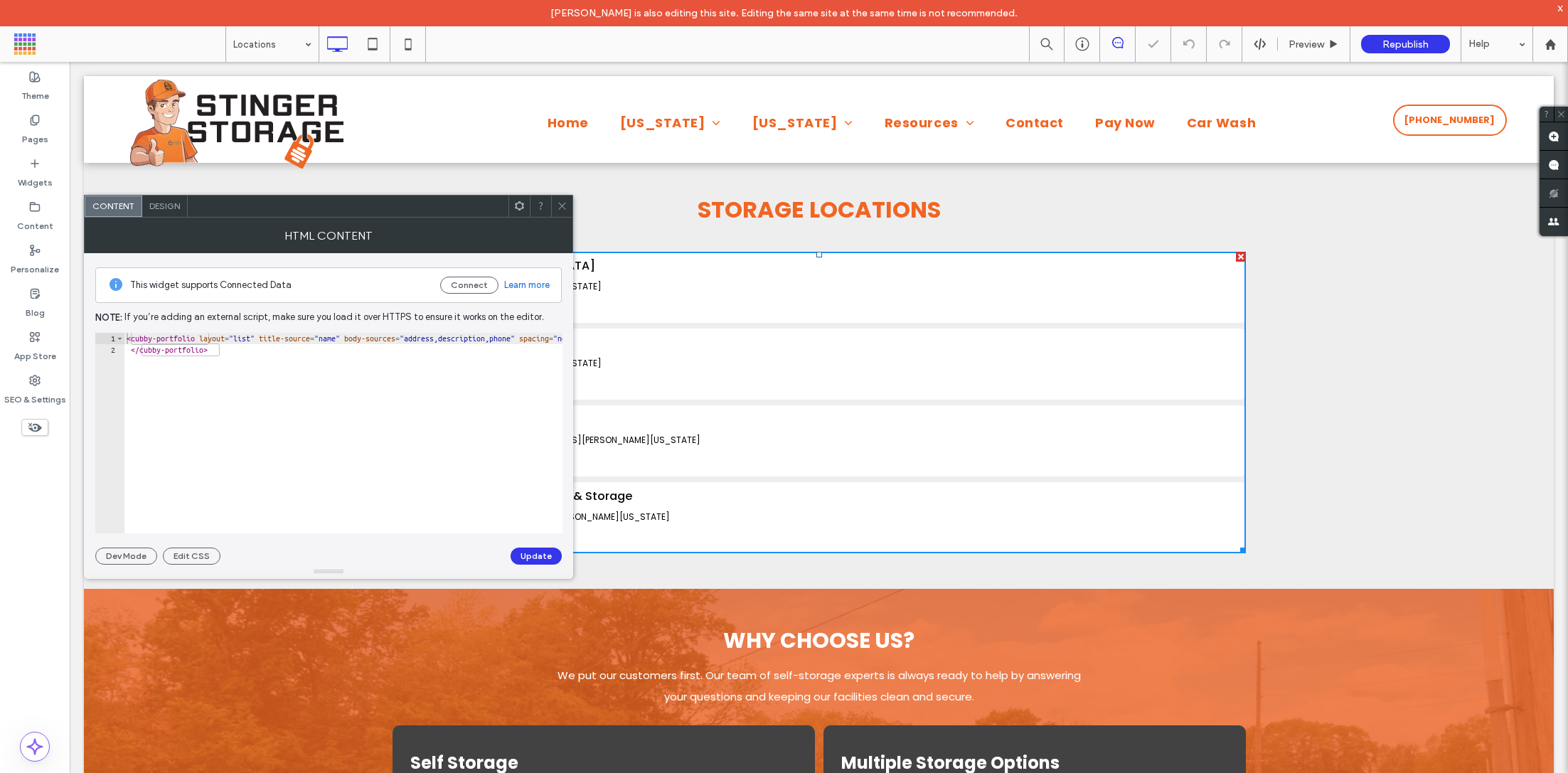
click at [552, 210] on div at bounding box center [561, 206] width 22 height 22
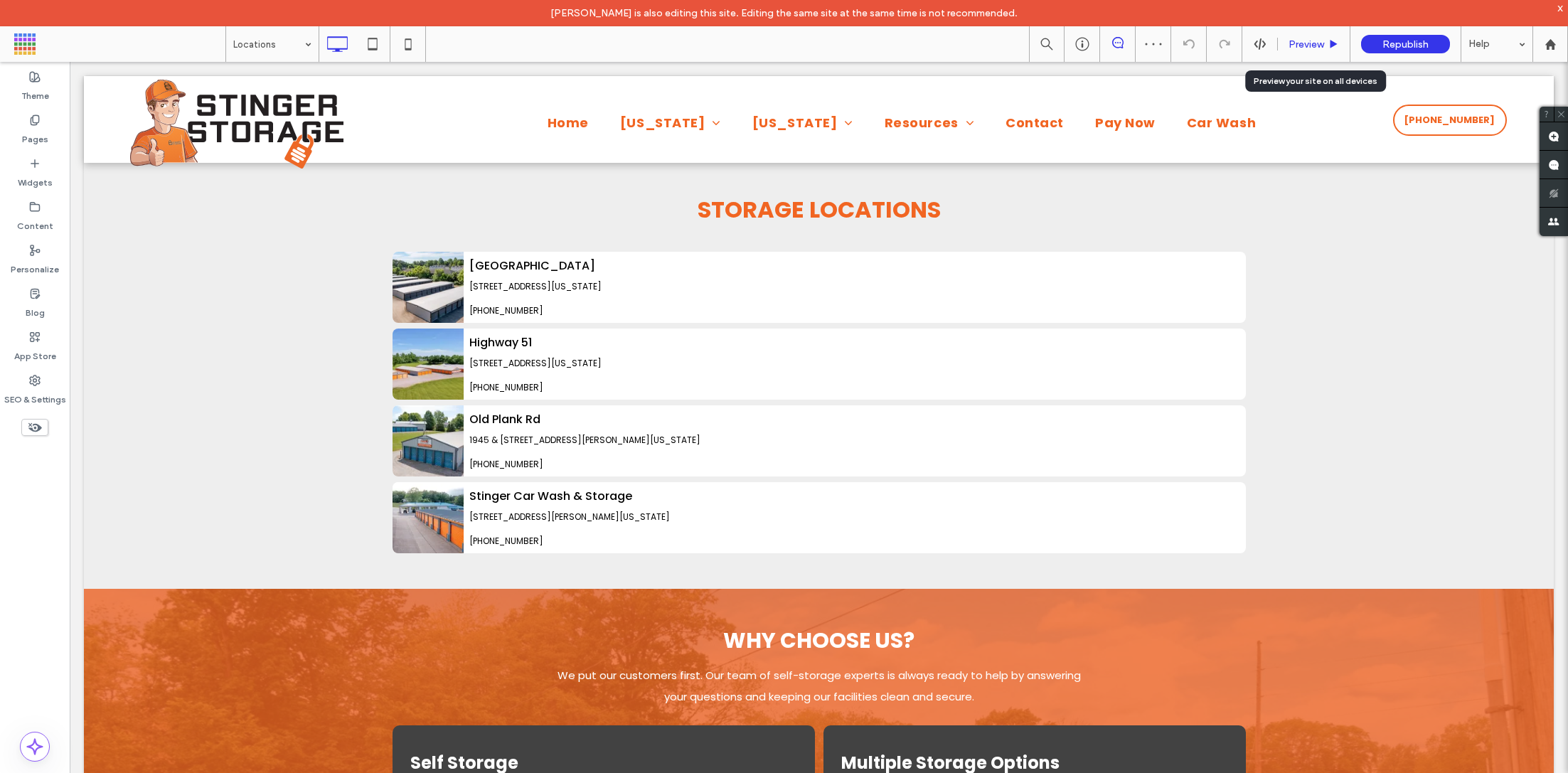
click at [1312, 37] on div "Preview" at bounding box center [1314, 44] width 72 height 36
click at [1311, 36] on div "Preview" at bounding box center [1314, 44] width 72 height 36
click at [1305, 50] on div "Preview" at bounding box center [1314, 44] width 72 height 36
click at [1302, 47] on span "Preview" at bounding box center [1306, 45] width 36 height 12
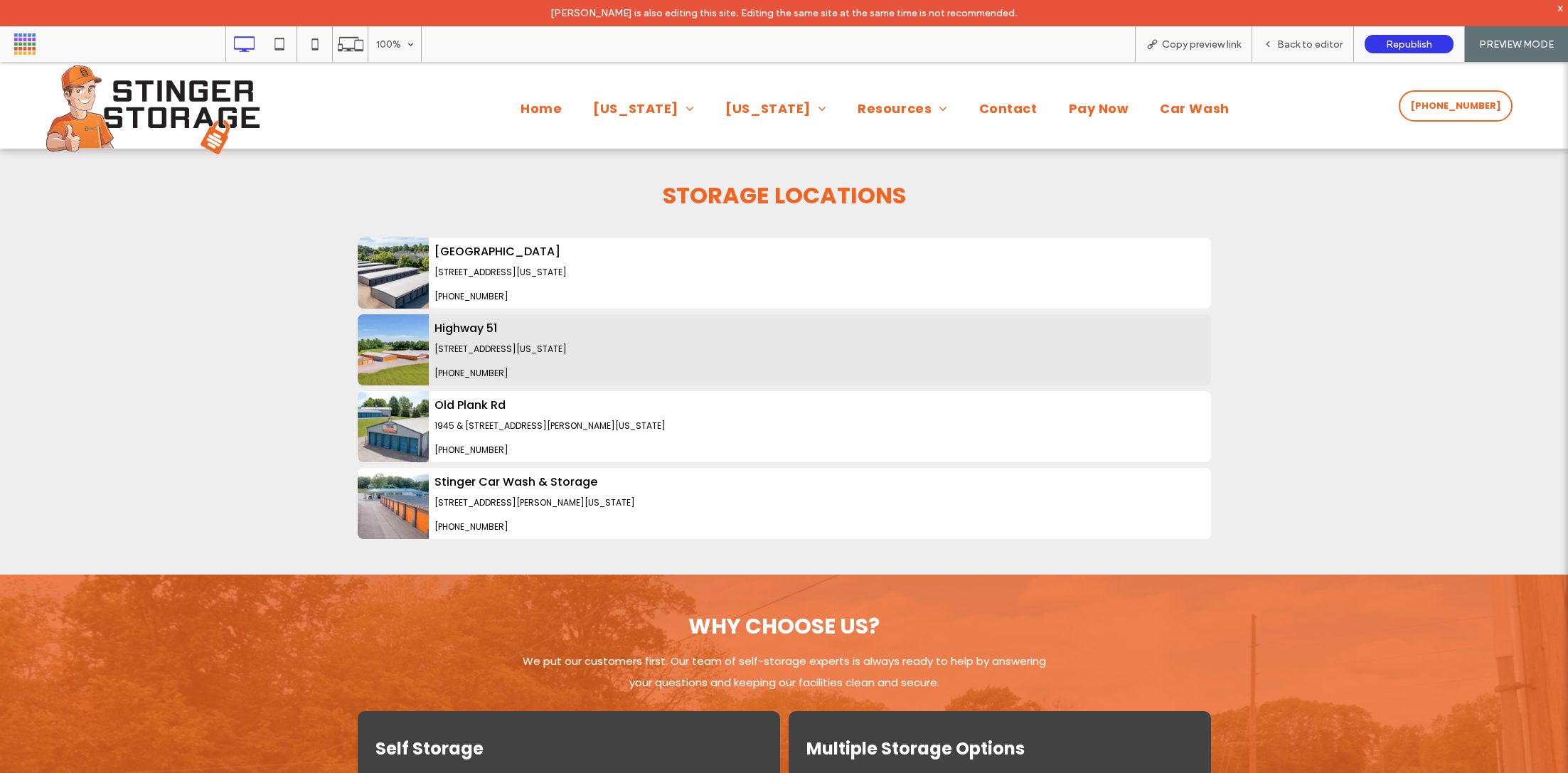
click at [403, 335] on img at bounding box center [393, 350] width 71 height 71
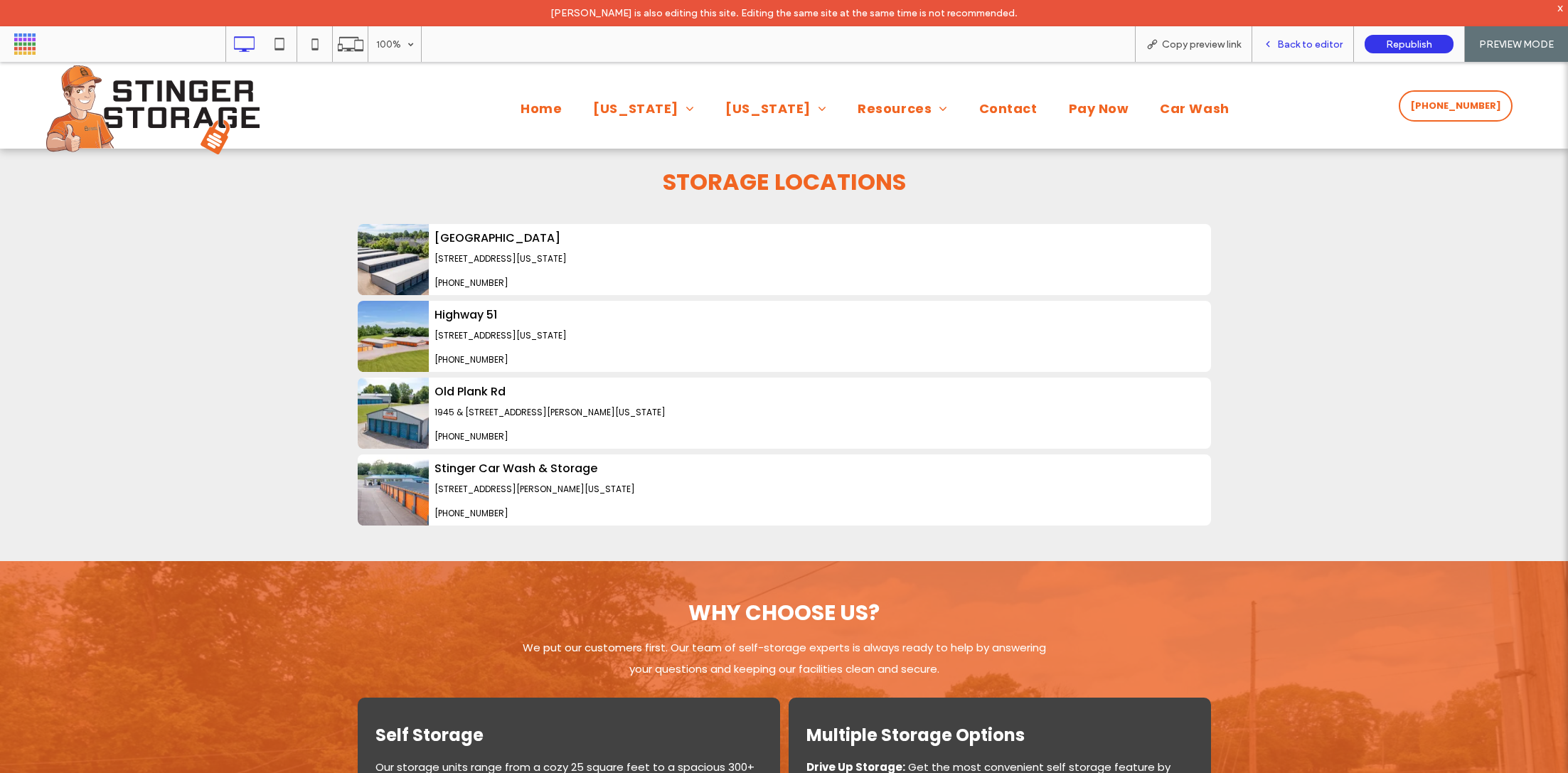
click at [1305, 54] on div "Back to editor" at bounding box center [1303, 44] width 101 height 36
click at [1297, 43] on span "Back to editor" at bounding box center [1310, 45] width 66 height 12
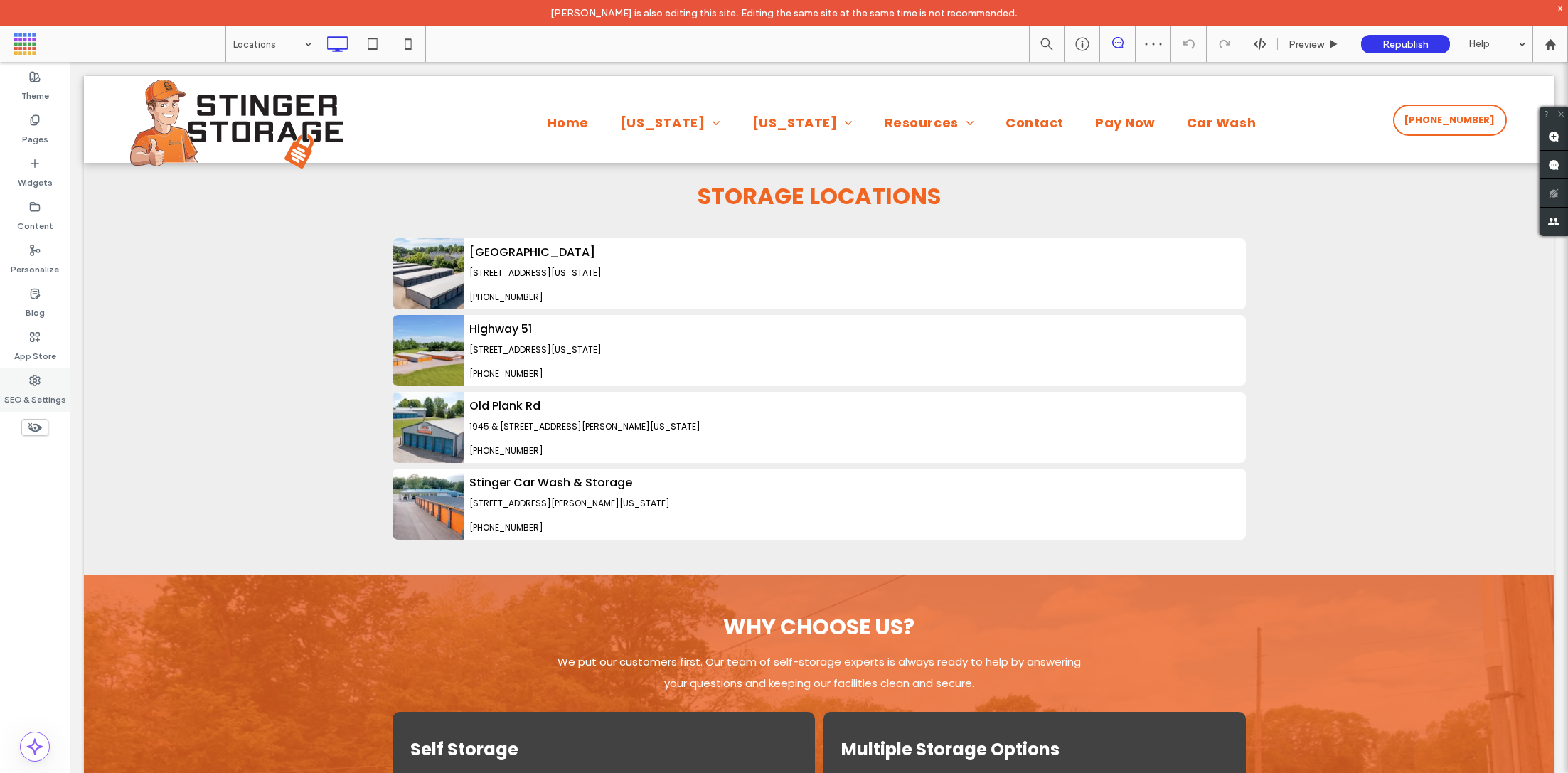
click at [53, 384] on div "SEO & Settings" at bounding box center [34, 390] width 69 height 43
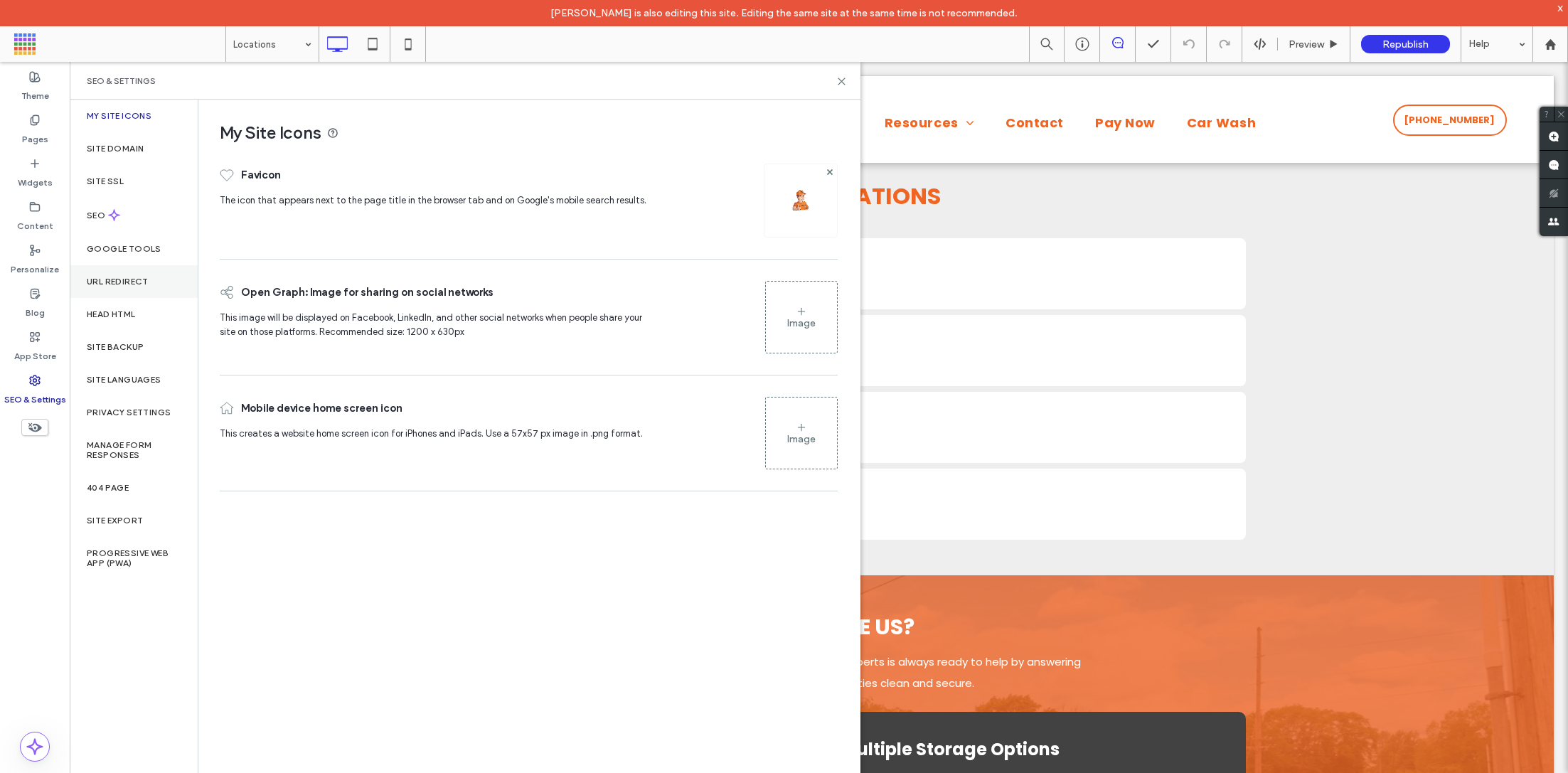
click at [157, 281] on div "URL Redirect" at bounding box center [133, 282] width 128 height 33
